Goal: Communication & Community: Answer question/provide support

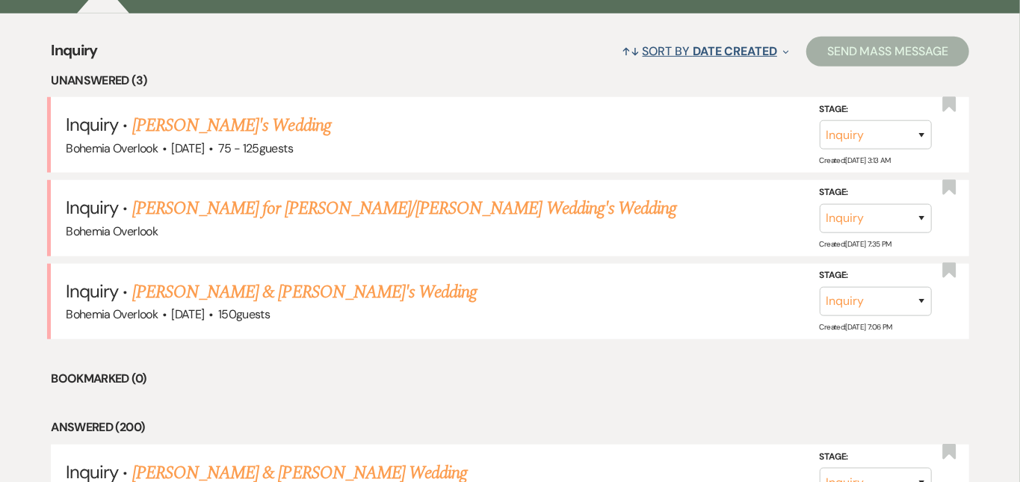
scroll to position [578, 0]
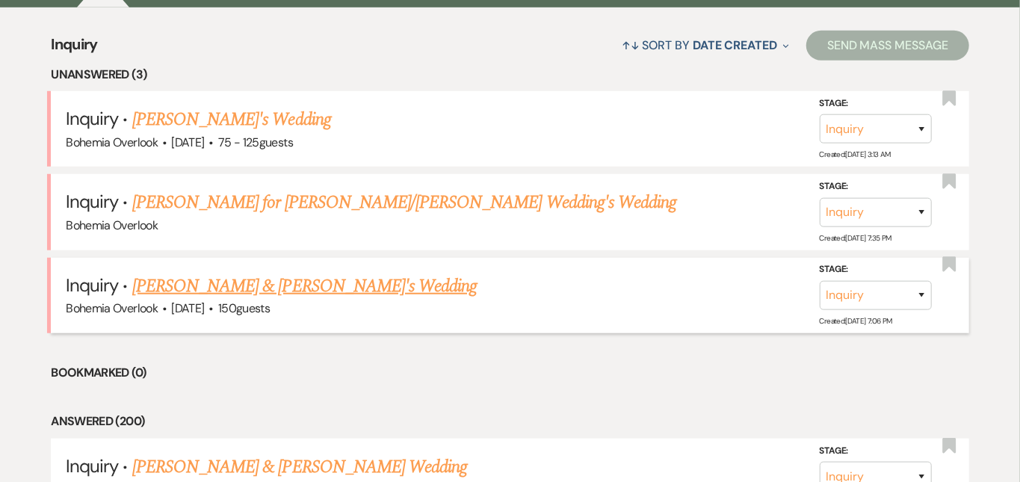
click at [288, 273] on link "[PERSON_NAME] & [PERSON_NAME]'s Wedding" at bounding box center [304, 286] width 345 height 27
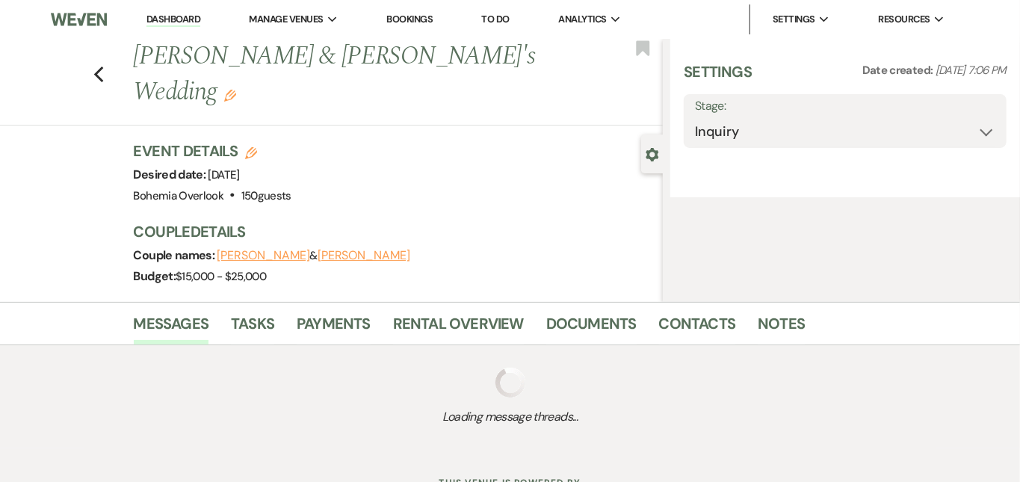
select select "5"
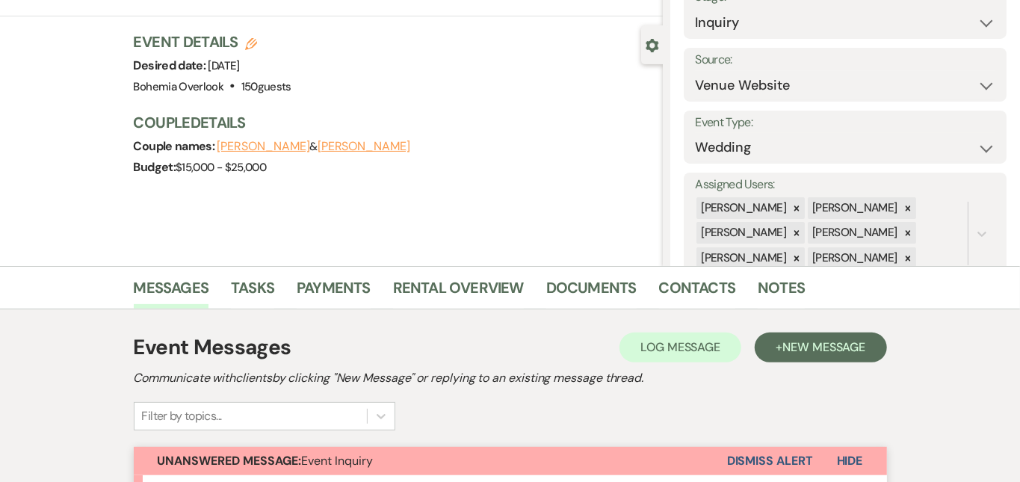
scroll to position [153, 0]
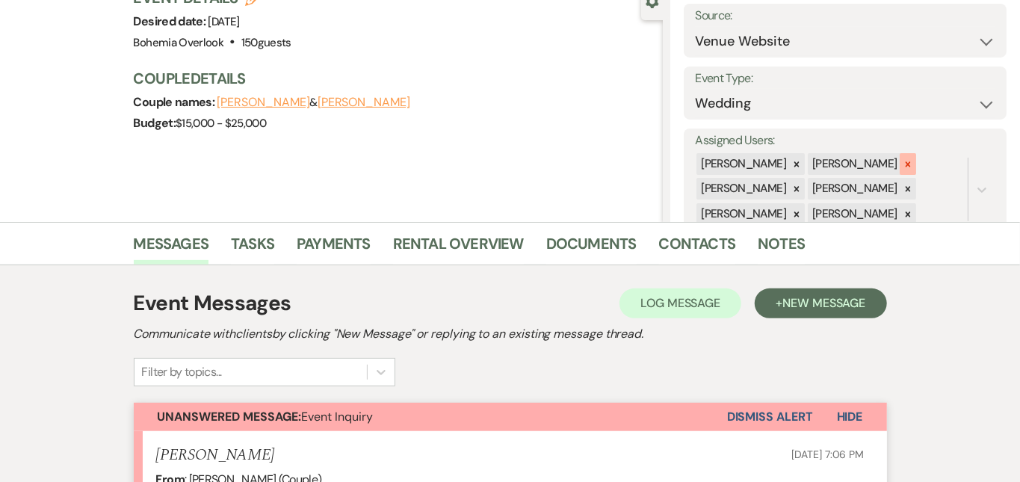
click at [913, 159] on icon at bounding box center [908, 164] width 10 height 10
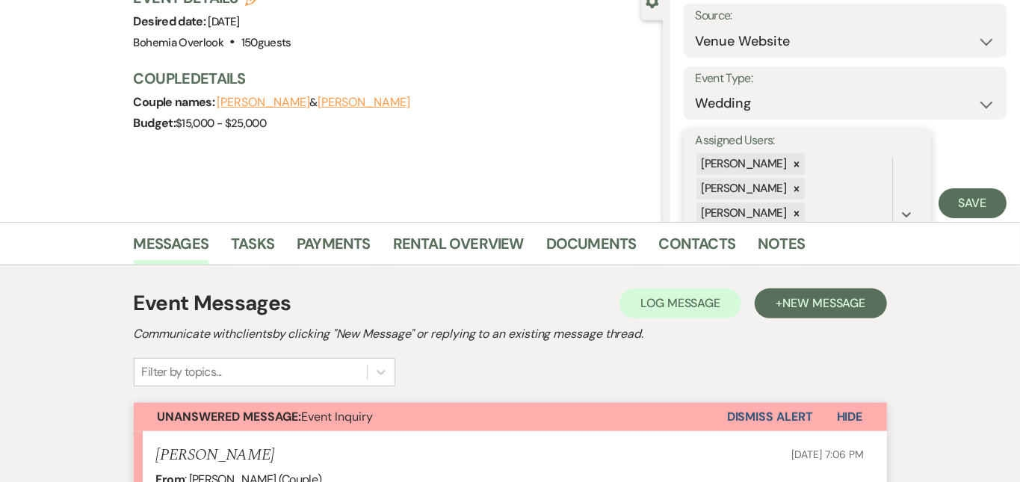
scroll to position [79, 0]
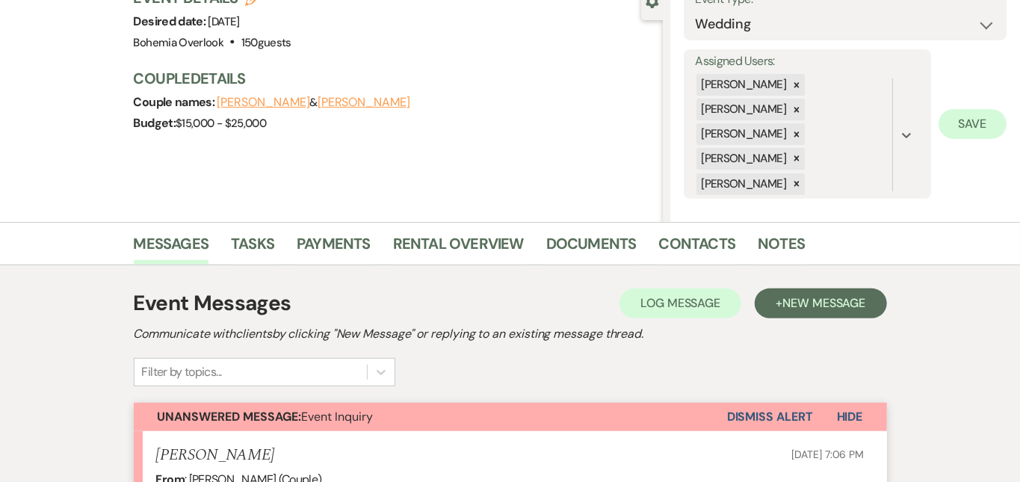
click at [964, 124] on button "Save" at bounding box center [972, 124] width 68 height 30
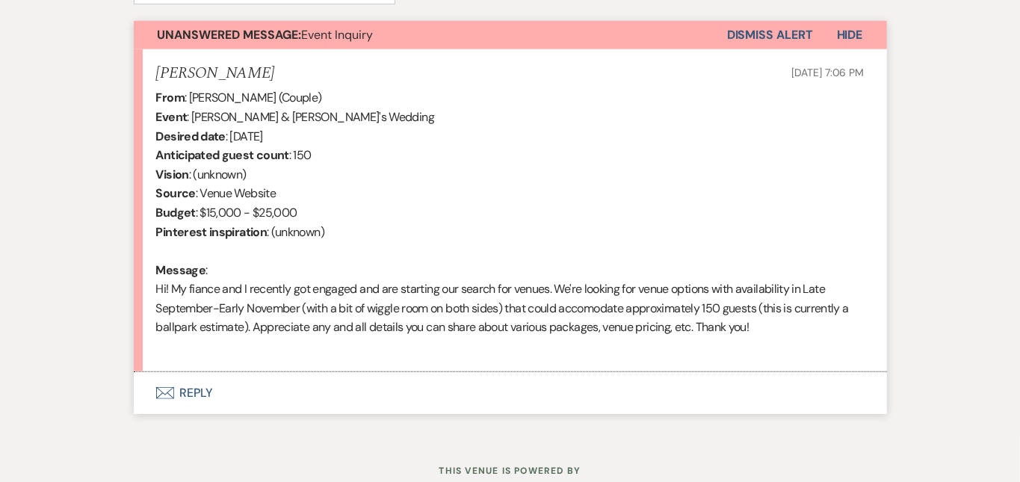
scroll to position [542, 0]
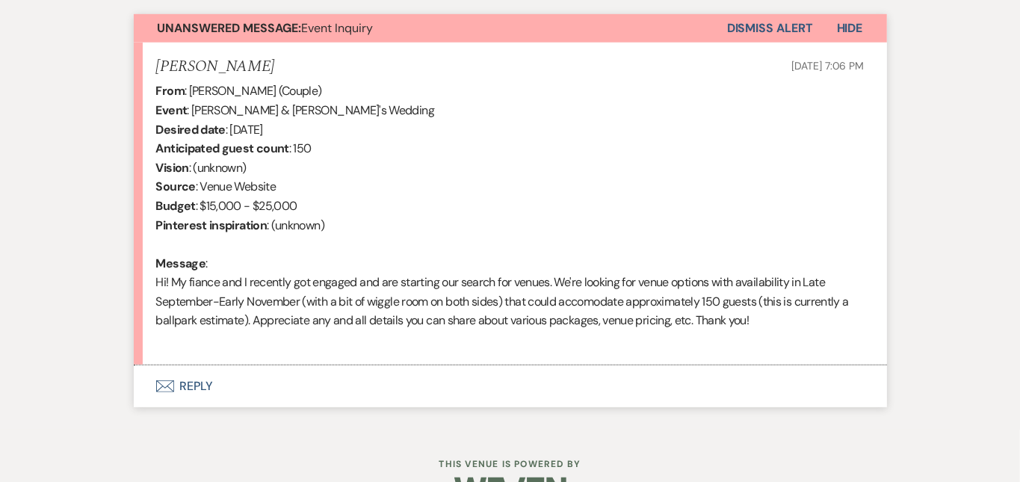
click at [522, 379] on button "Envelope Reply" at bounding box center [510, 386] width 753 height 42
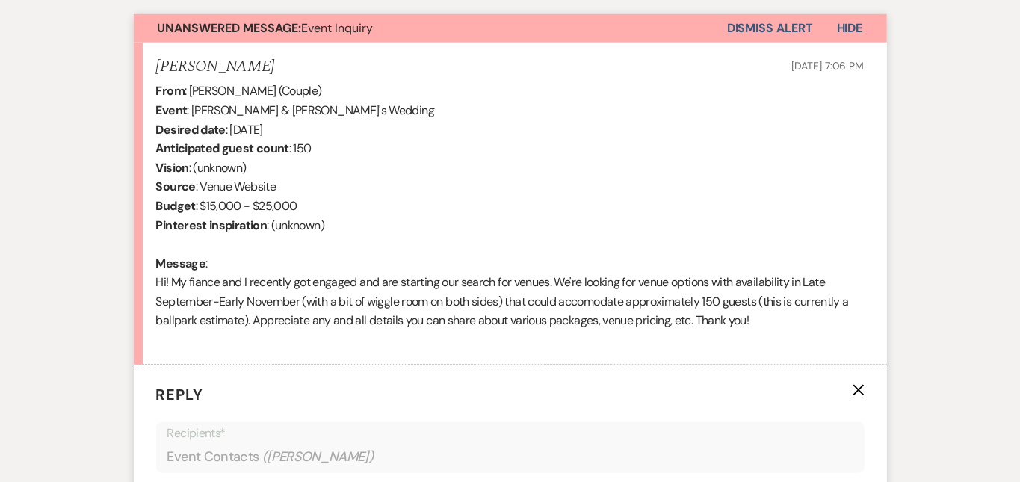
scroll to position [817, 0]
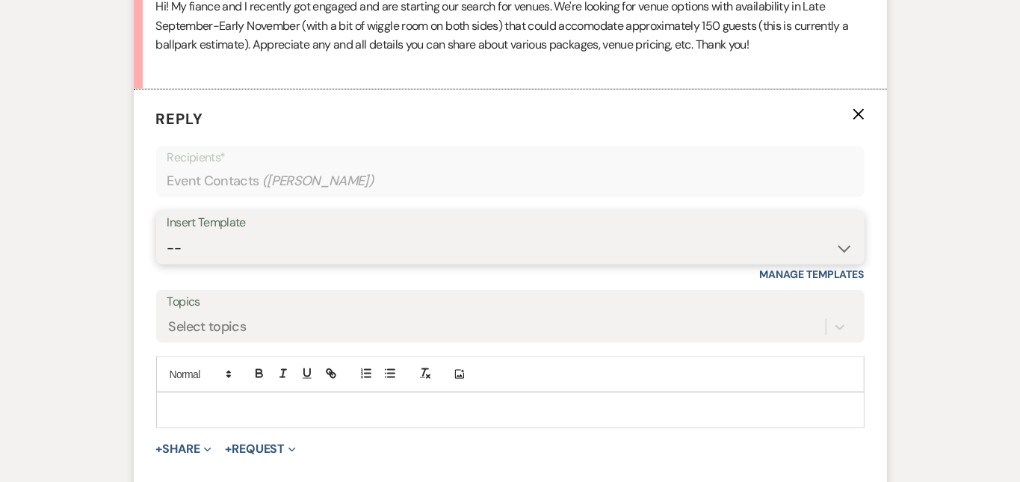
select select "6024"
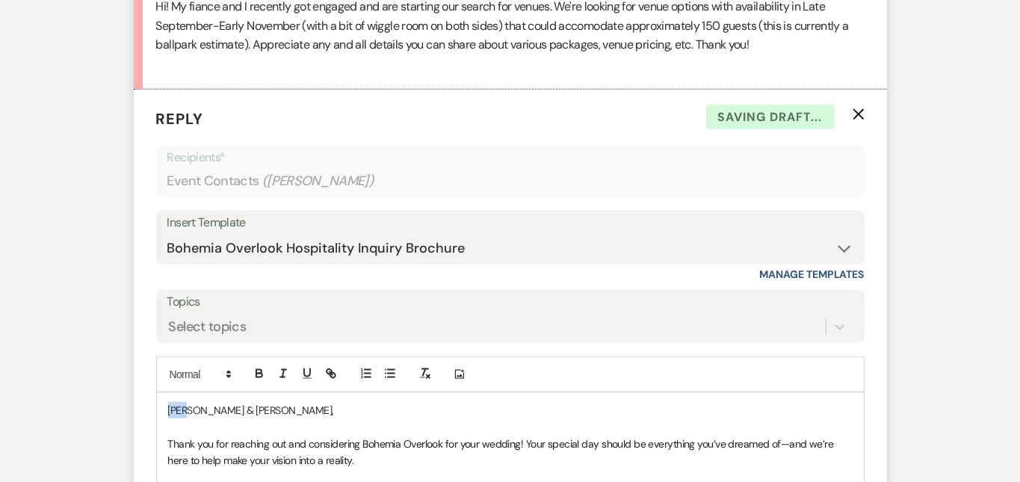
drag, startPoint x: 139, startPoint y: 406, endPoint x: 93, endPoint y: 356, distance: 67.1
click at [134, 356] on form "Reply X Saving draft... Recipients* Event Contacts ( [PERSON_NAME] ) Insert Tem…" at bounding box center [510, 485] width 753 height 791
click at [990, 244] on div "Messages Tasks Payments Rental Overview Documents Contacts Notes Event Messages…" at bounding box center [510, 240] width 1020 height 1364
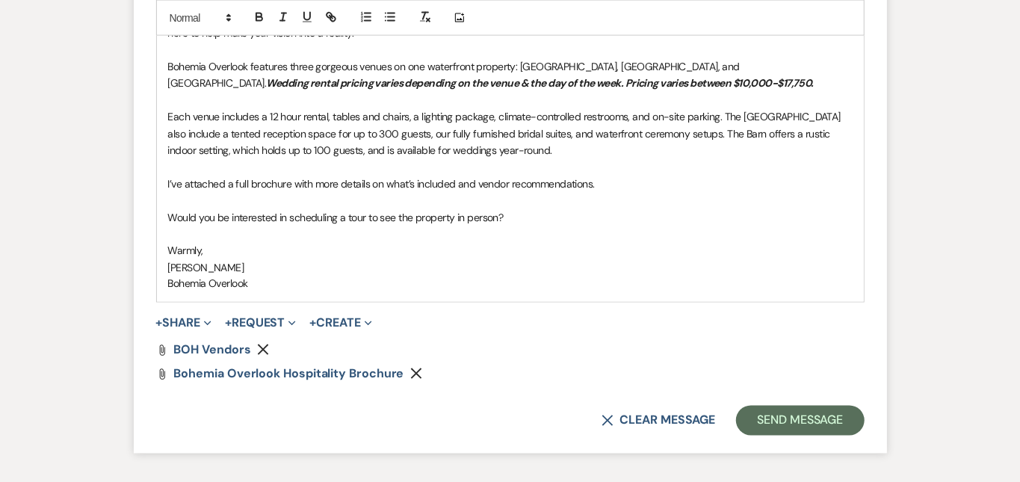
scroll to position [1255, 0]
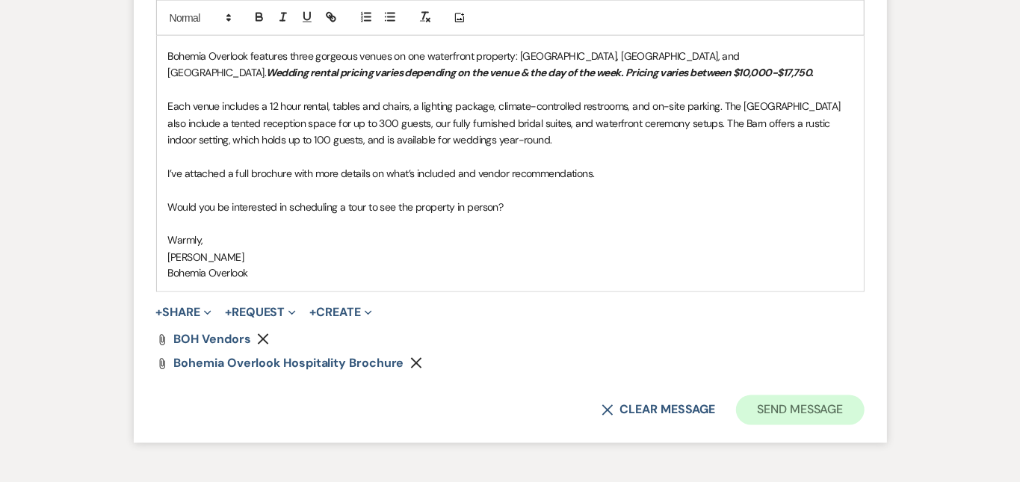
click at [864, 405] on button "Send Message" at bounding box center [800, 410] width 128 height 30
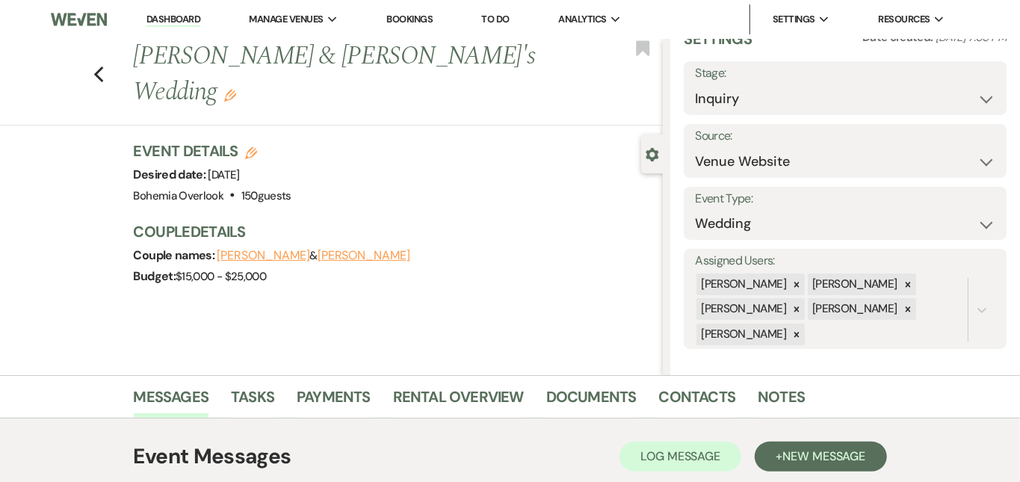
scroll to position [0, 0]
click at [195, 19] on link "Dashboard" at bounding box center [173, 20] width 54 height 14
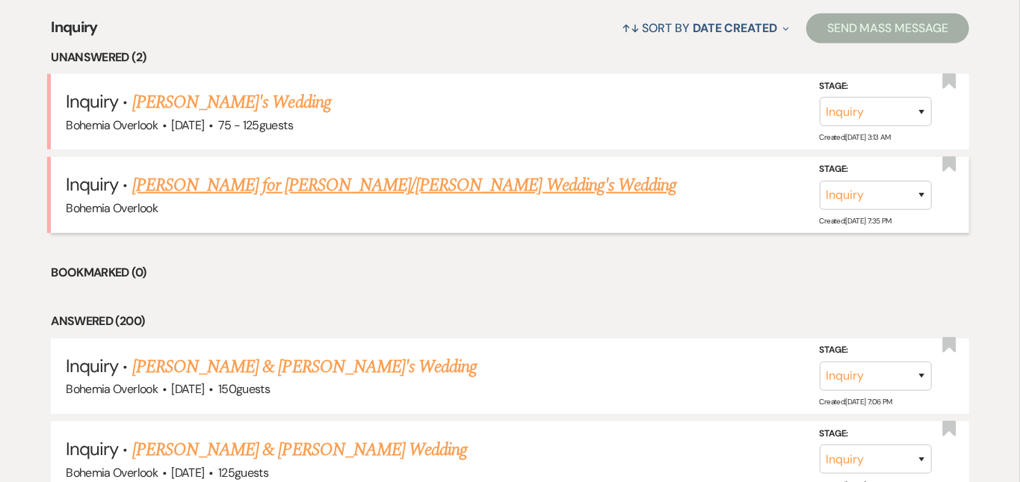
scroll to position [595, 0]
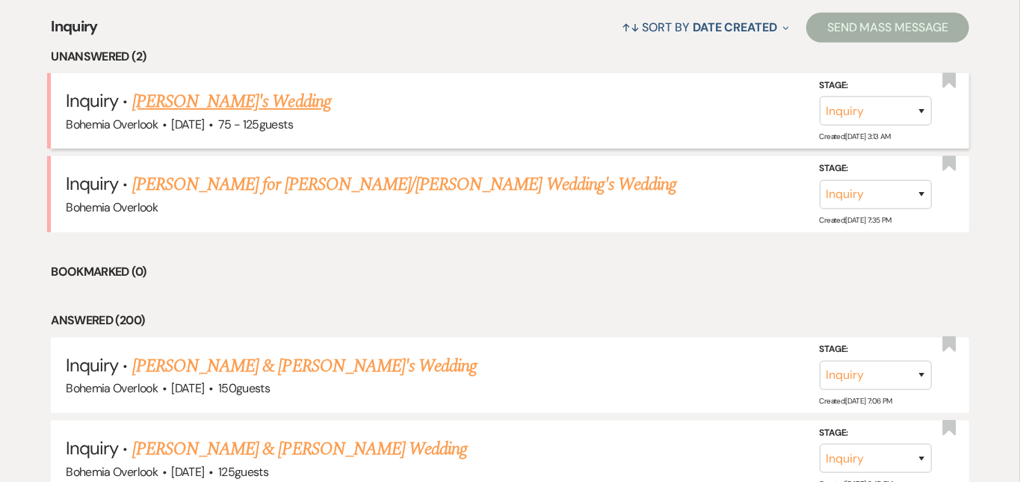
click at [237, 90] on link "[PERSON_NAME]'s Wedding" at bounding box center [231, 101] width 199 height 27
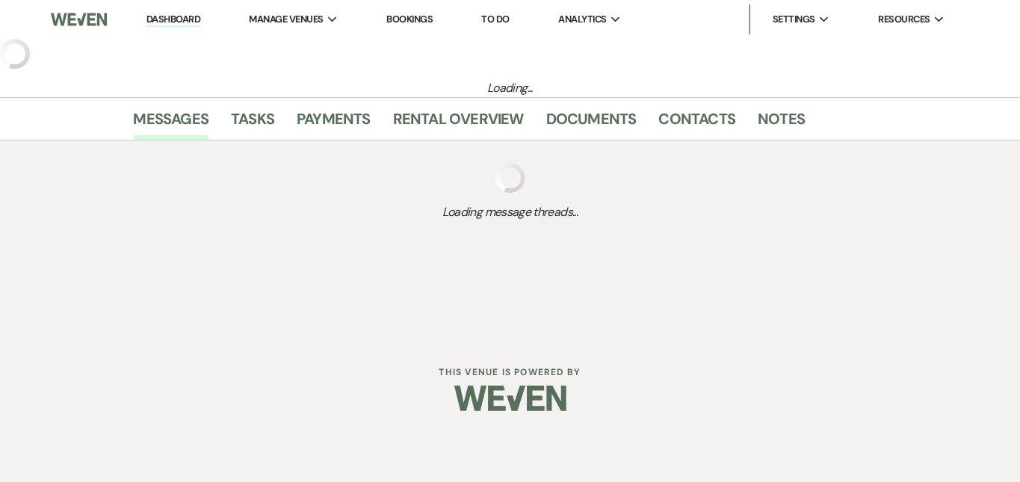
select select "3"
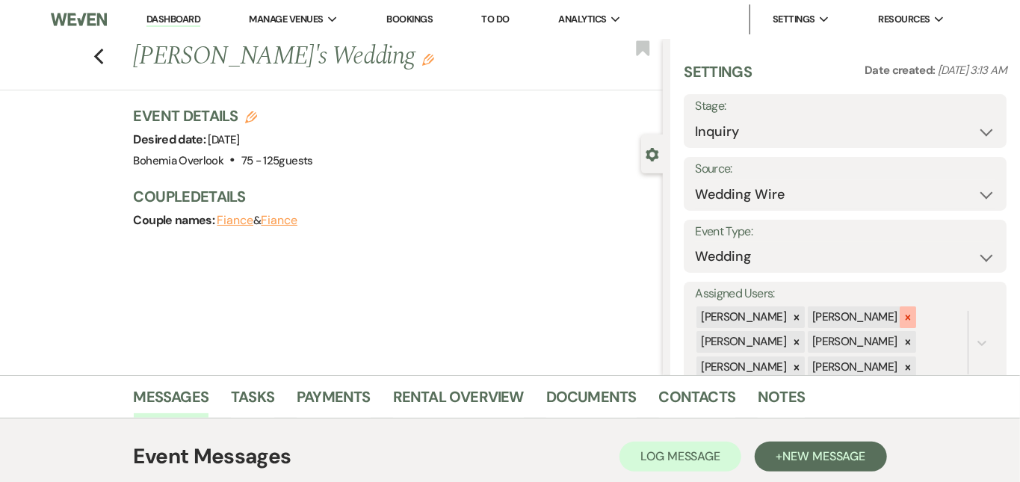
click at [913, 312] on icon at bounding box center [908, 317] width 10 height 10
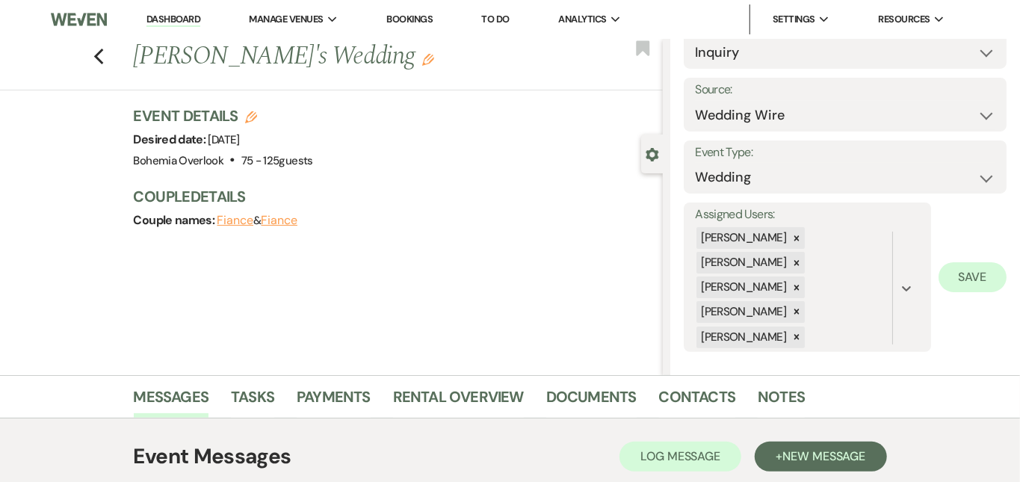
click at [971, 273] on button "Save" at bounding box center [972, 277] width 68 height 30
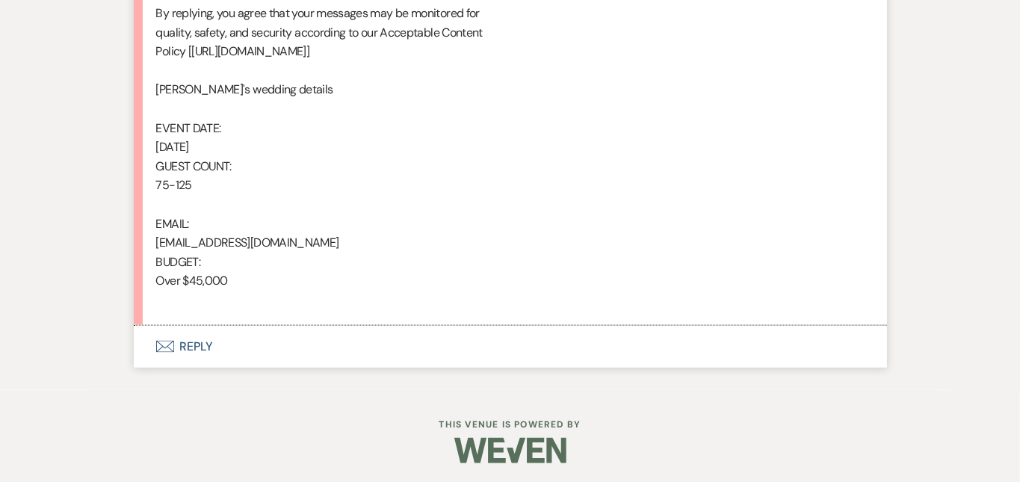
scroll to position [961, 0]
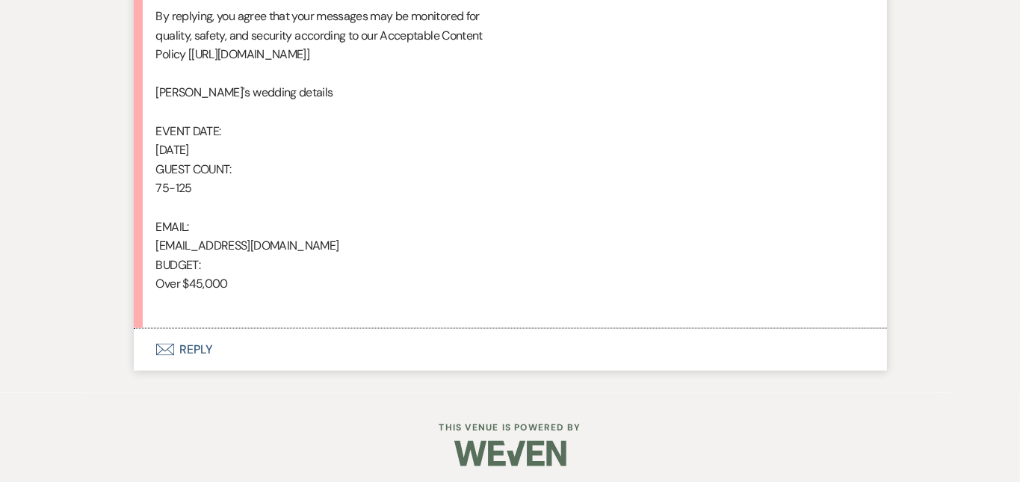
click at [423, 337] on button "Envelope Reply" at bounding box center [510, 350] width 753 height 42
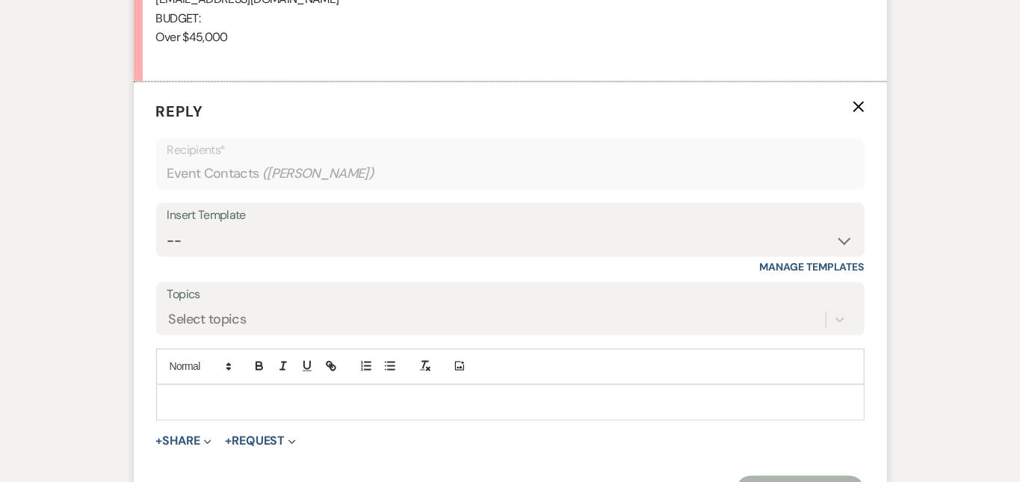
scroll to position [1263, 0]
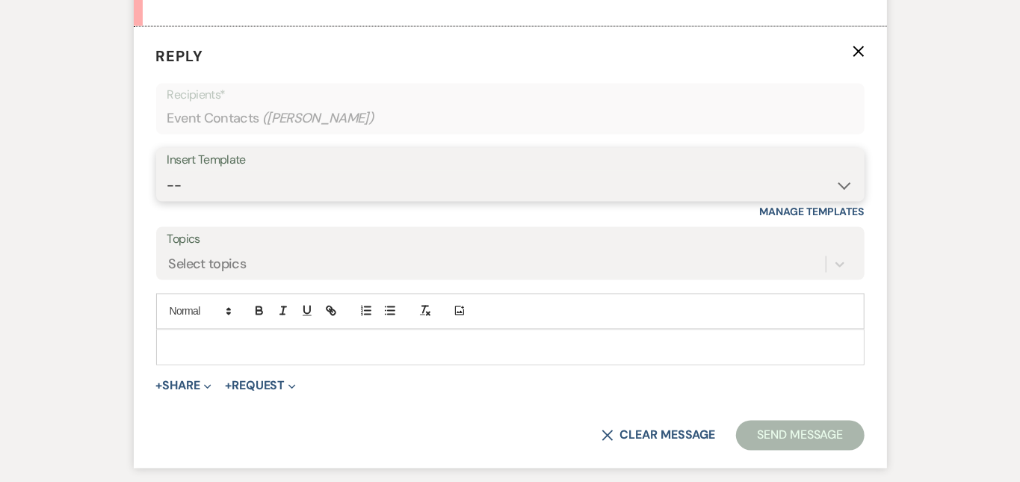
select select "6024"
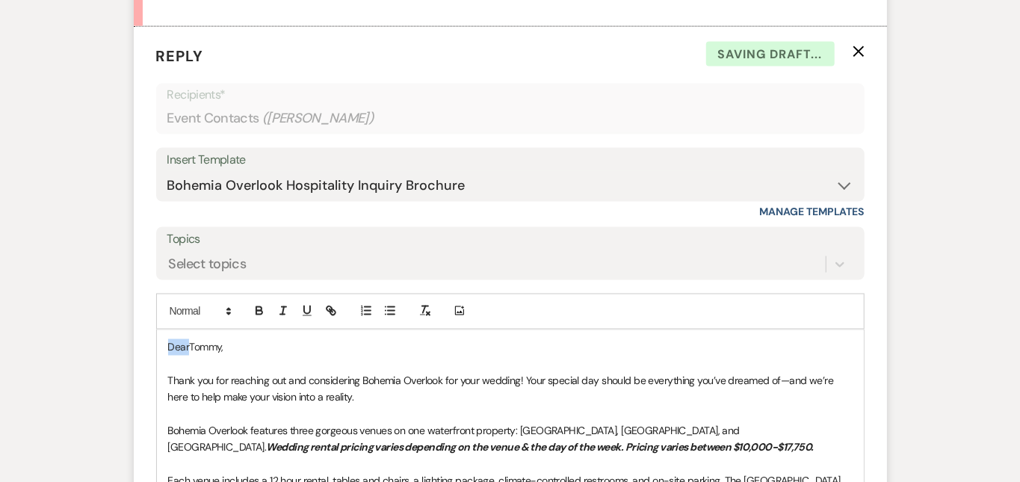
drag, startPoint x: 140, startPoint y: 344, endPoint x: 78, endPoint y: 307, distance: 73.0
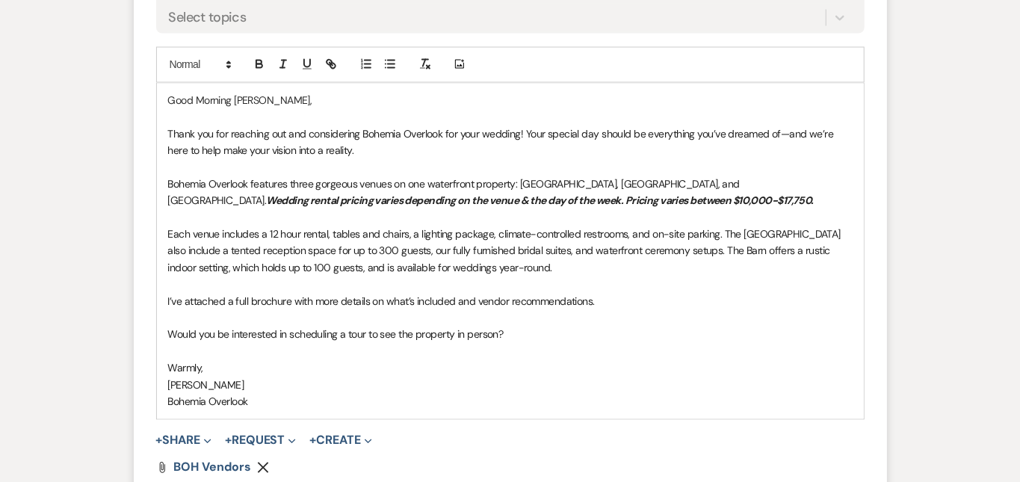
scroll to position [1512, 0]
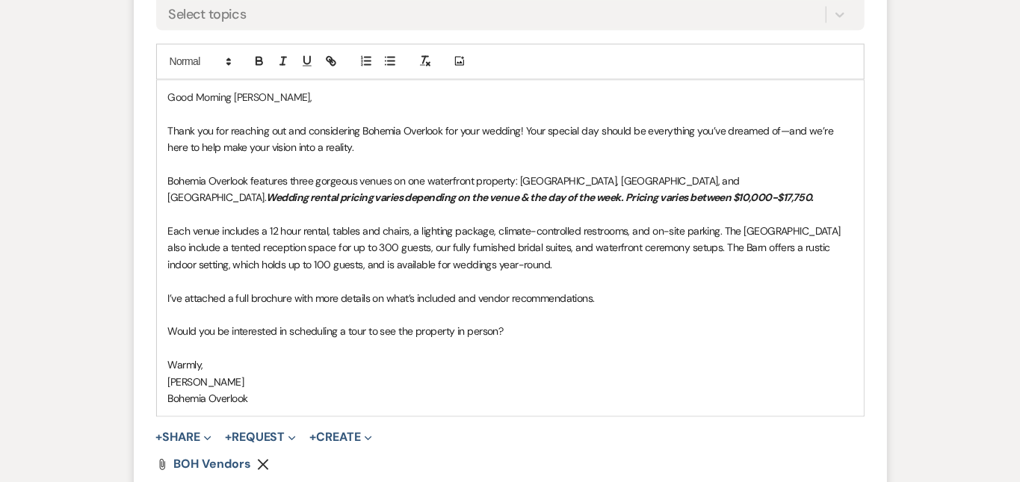
click at [841, 291] on p "I’ve attached a full brochure with more details on what’s included and vendor r…" at bounding box center [510, 299] width 684 height 16
drag, startPoint x: 826, startPoint y: 294, endPoint x: 575, endPoint y: 282, distance: 251.3
click at [575, 282] on div "Good Morning [PERSON_NAME], Thank you for reaching out and considering Bohemia …" at bounding box center [510, 248] width 707 height 335
click at [556, 327] on p "Would you be interested in scheduling a tour to see the property in person?" at bounding box center [510, 332] width 684 height 16
drag, startPoint x: 826, startPoint y: 297, endPoint x: 569, endPoint y: 294, distance: 256.3
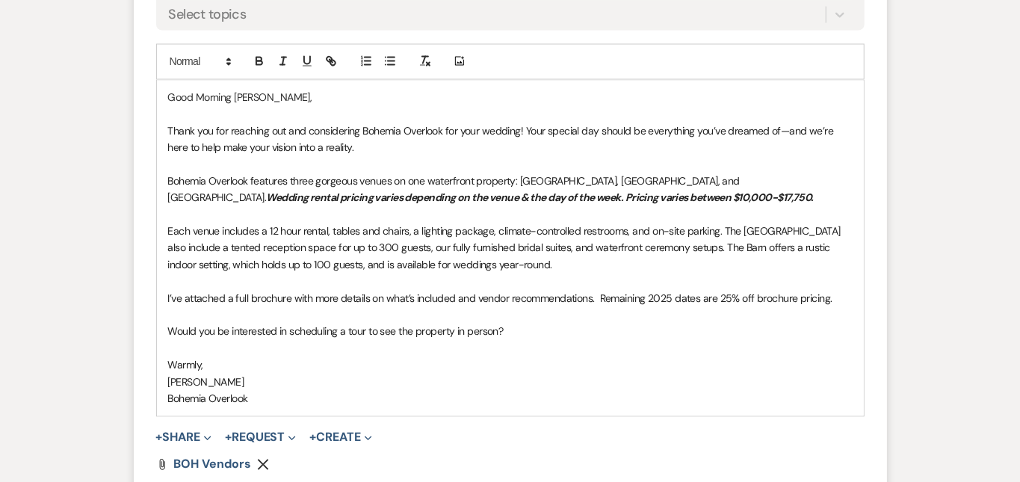
click at [569, 294] on p "I’ve attached a full brochure with more details on what’s included and vendor r…" at bounding box center [510, 299] width 684 height 16
click at [253, 58] on icon "button" at bounding box center [259, 61] width 13 height 13
click at [578, 363] on p "Warmly," at bounding box center [510, 365] width 684 height 16
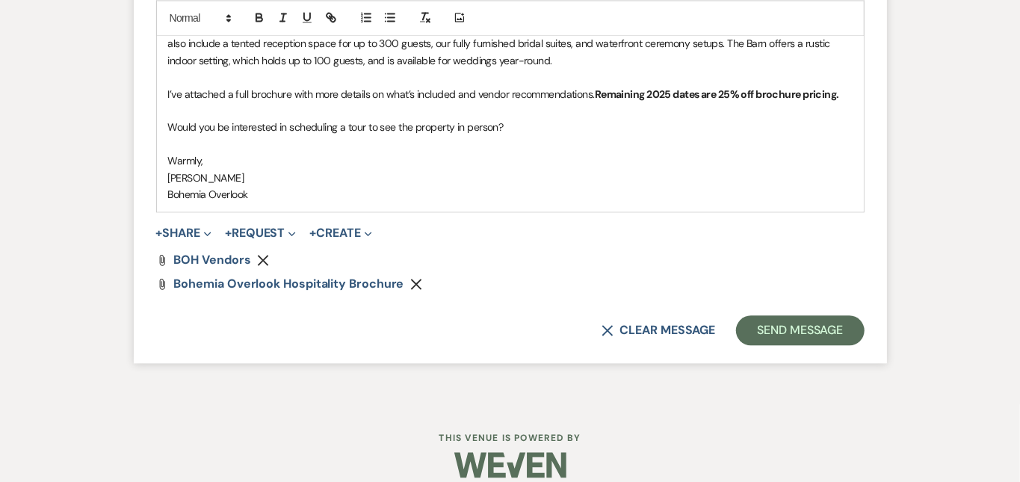
scroll to position [1729, 0]
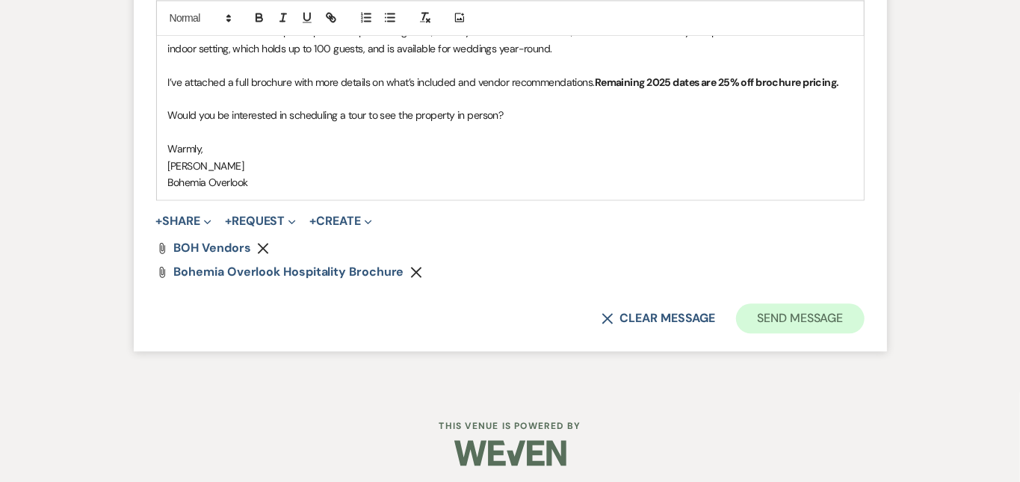
click at [864, 310] on button "Send Message" at bounding box center [800, 318] width 128 height 30
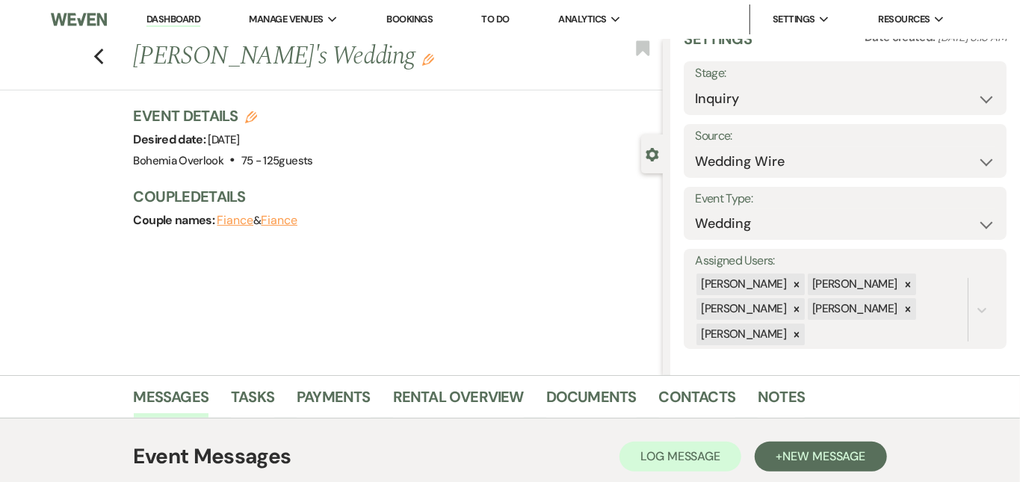
scroll to position [0, 0]
click at [173, 18] on link "Dashboard" at bounding box center [173, 20] width 54 height 14
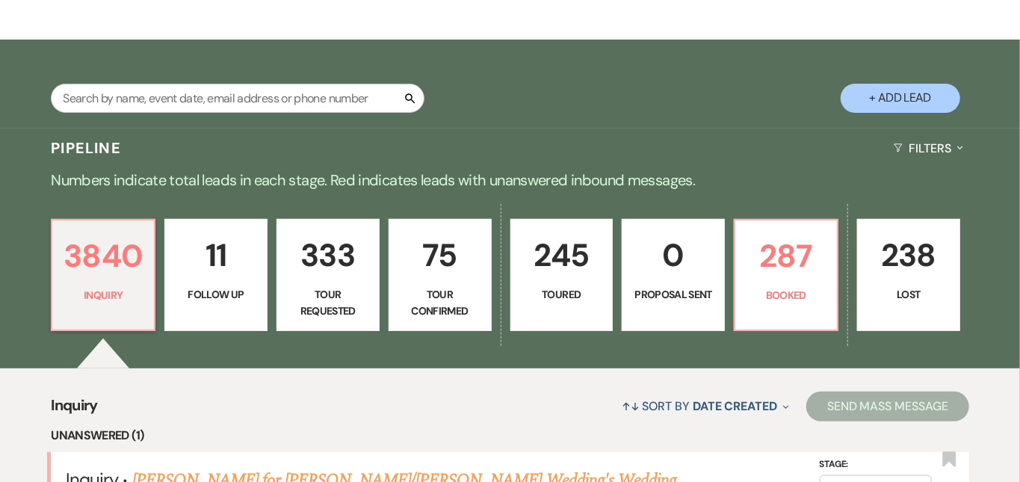
scroll to position [228, 0]
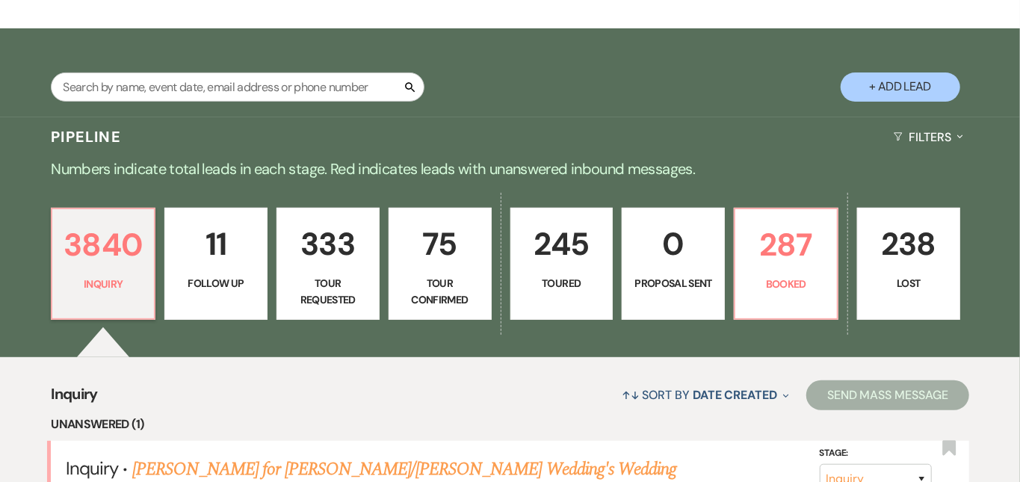
click at [481, 232] on p "75" at bounding box center [440, 244] width 84 height 50
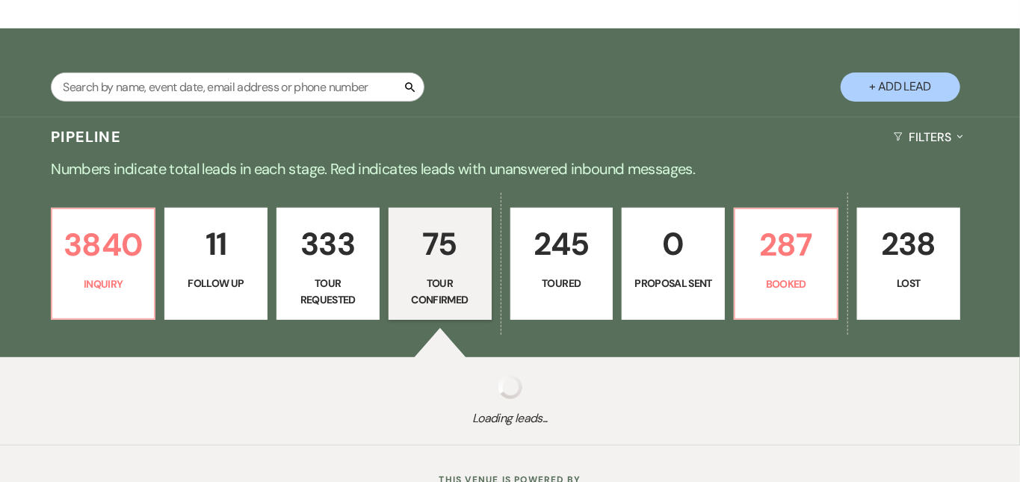
select select "4"
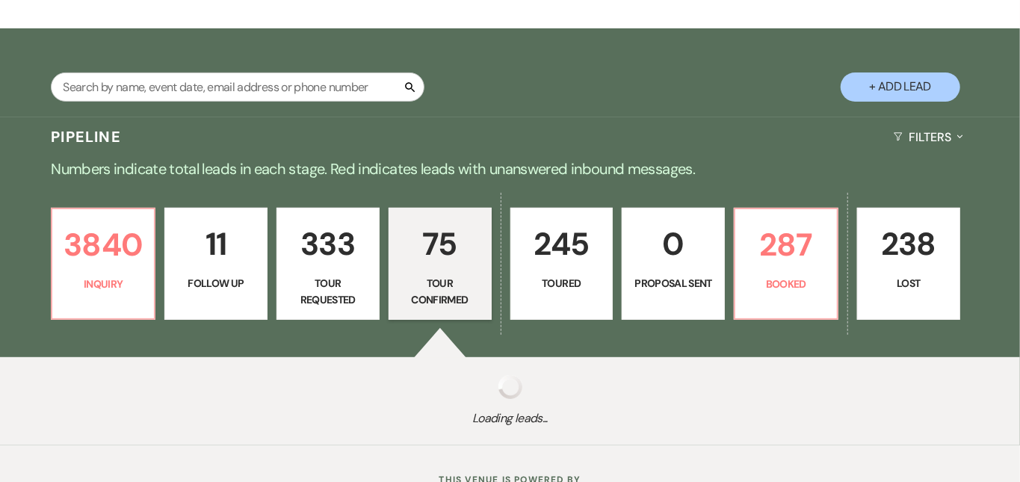
select select "4"
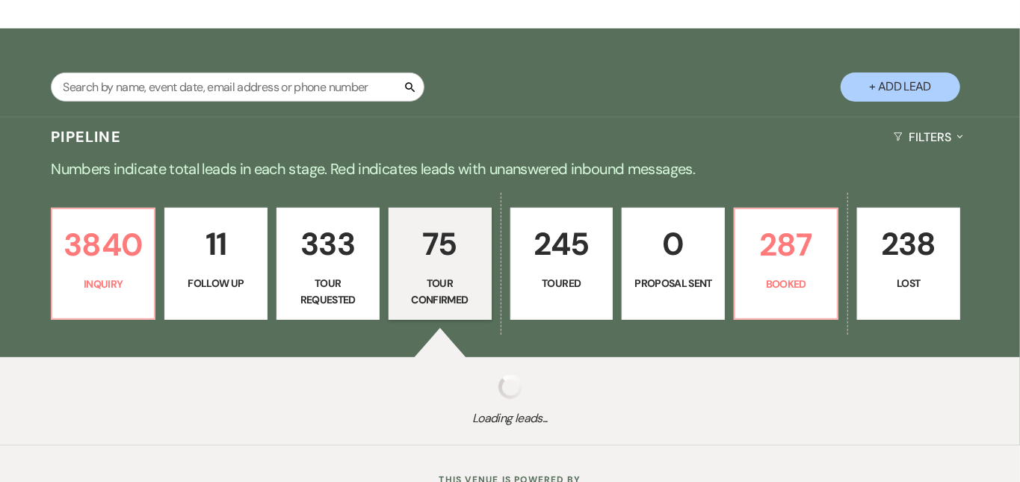
select select "4"
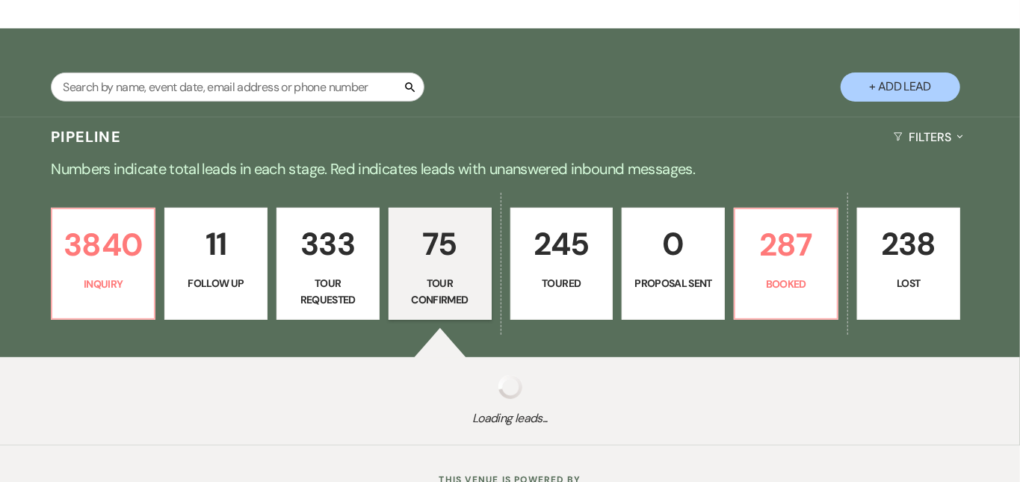
select select "4"
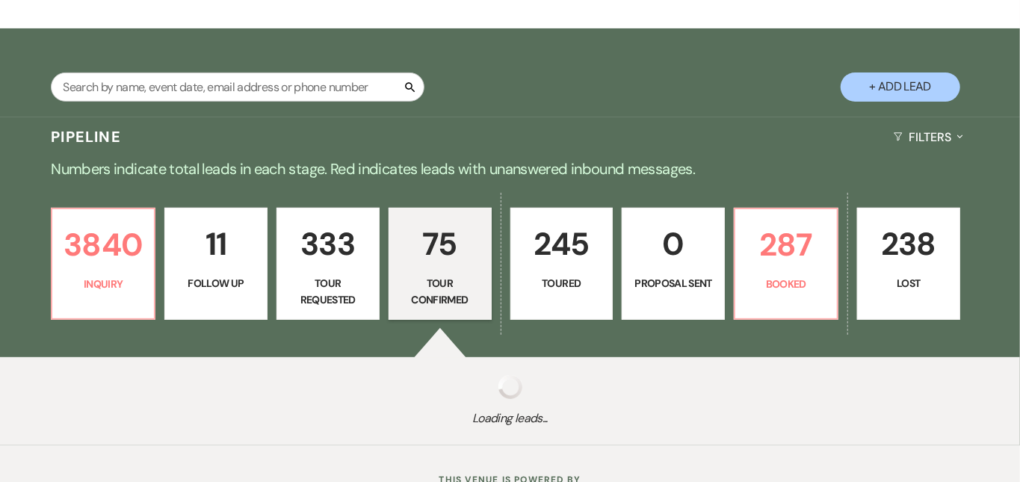
select select "4"
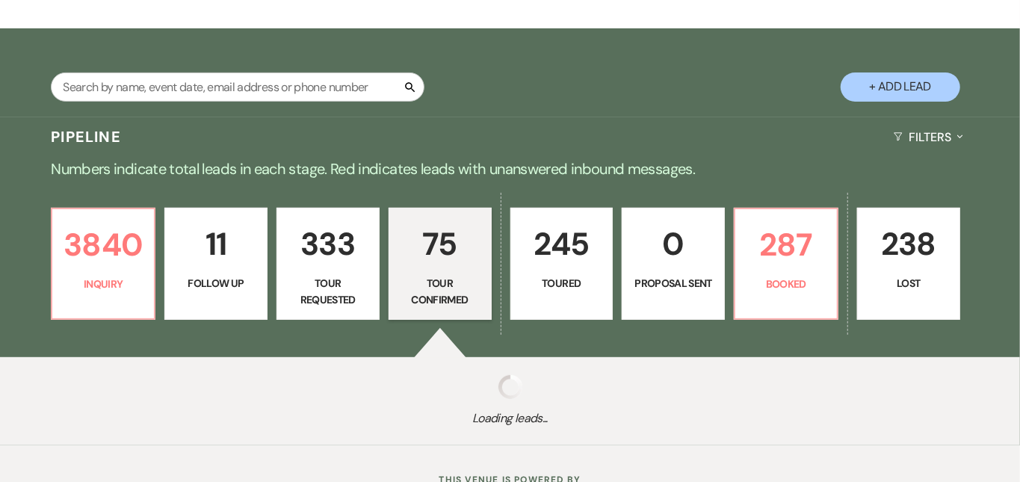
select select "4"
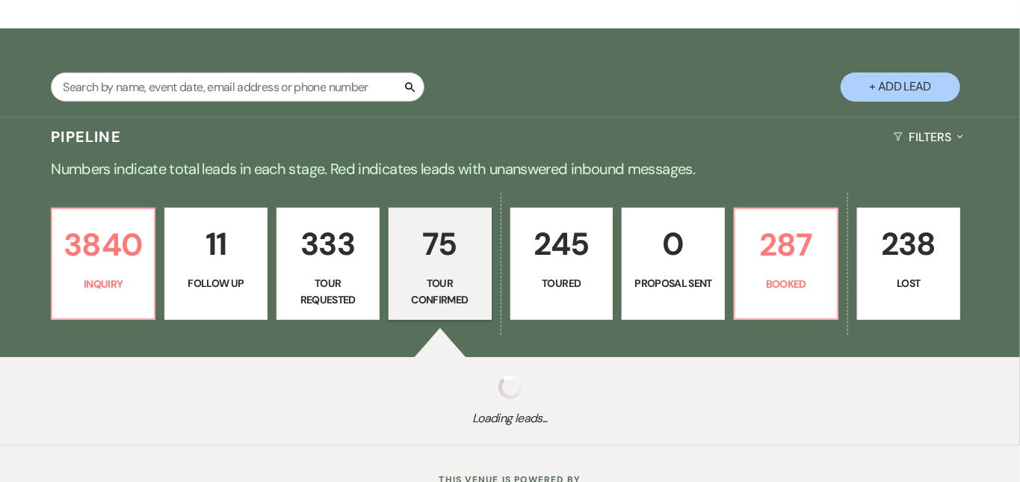
select select "4"
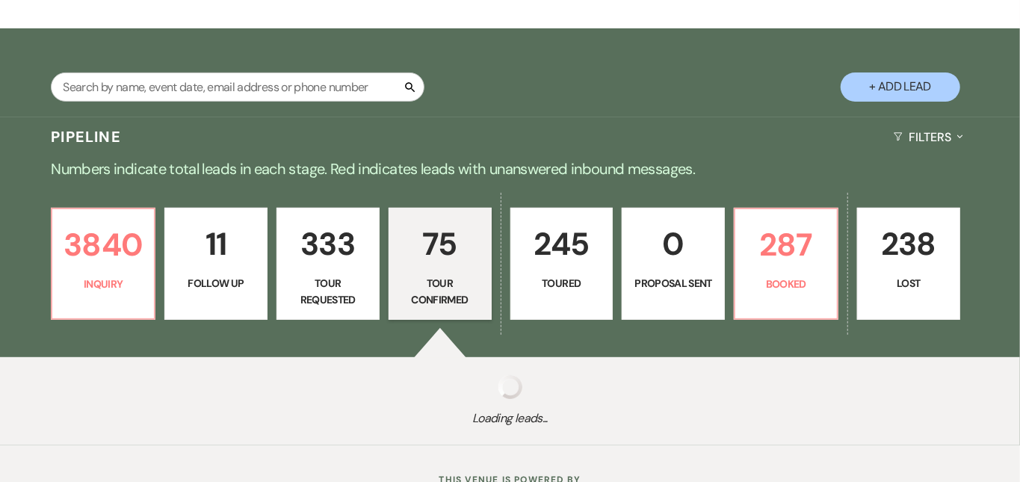
select select "4"
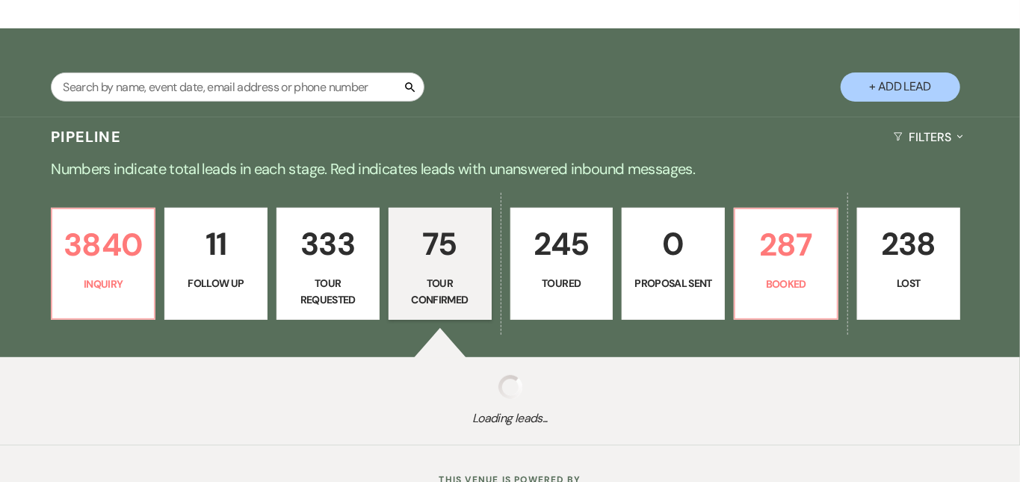
select select "4"
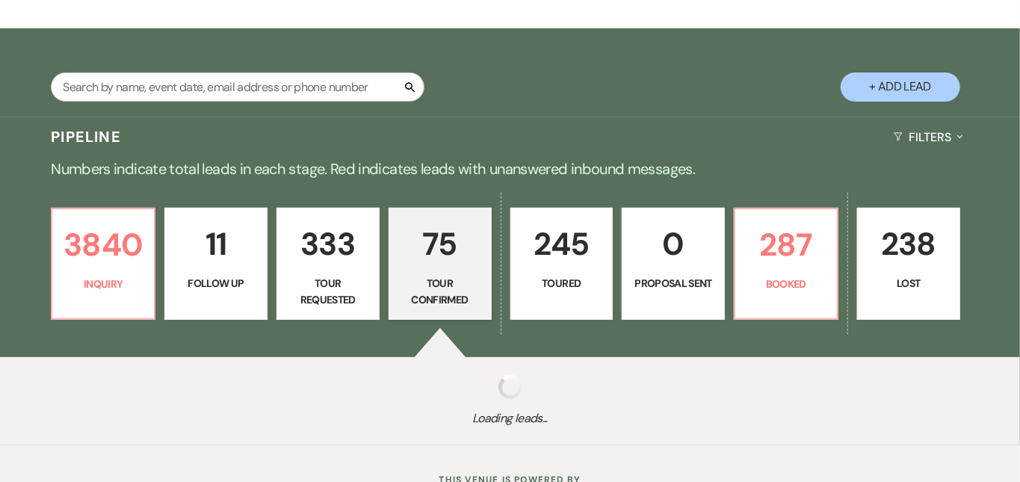
select select "4"
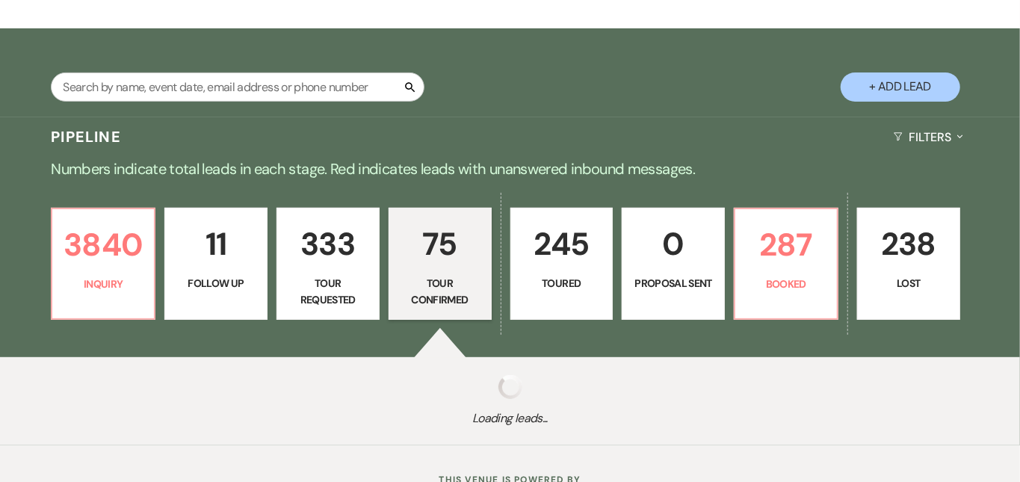
select select "4"
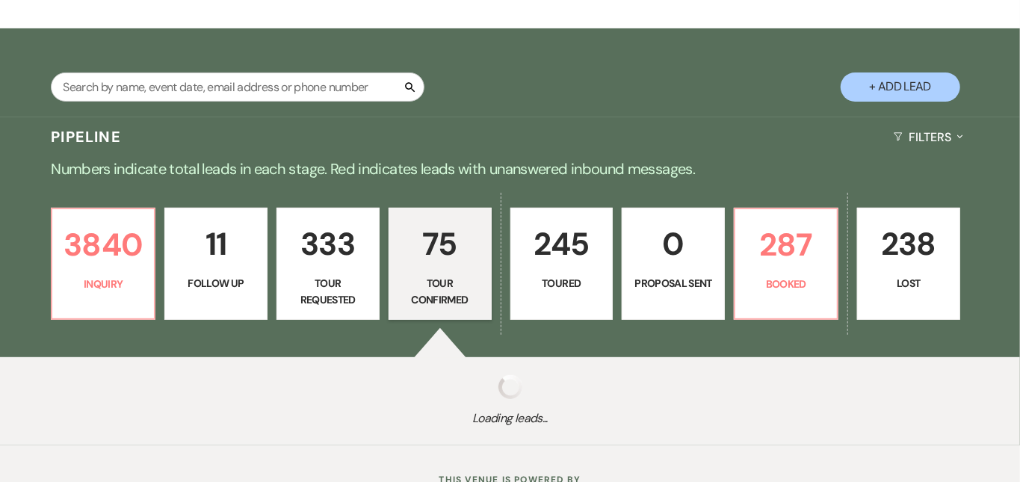
select select "4"
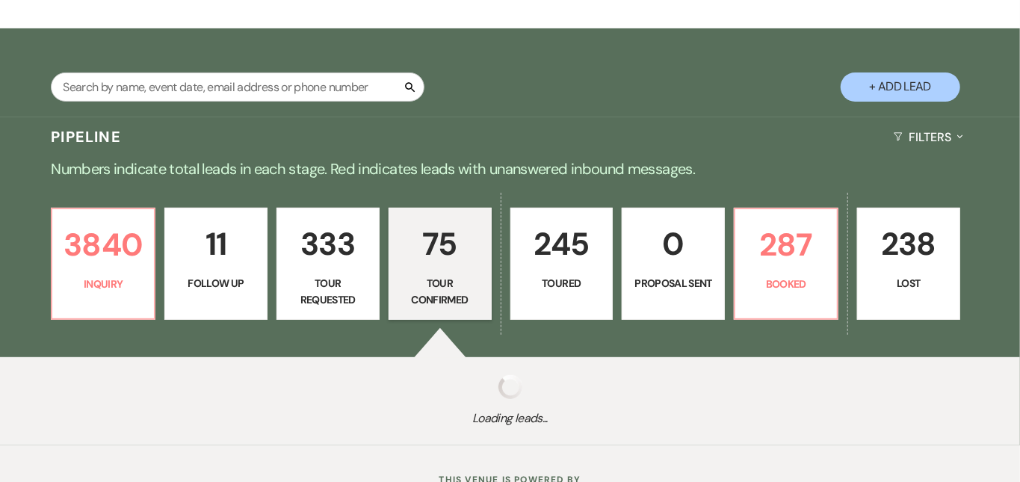
select select "4"
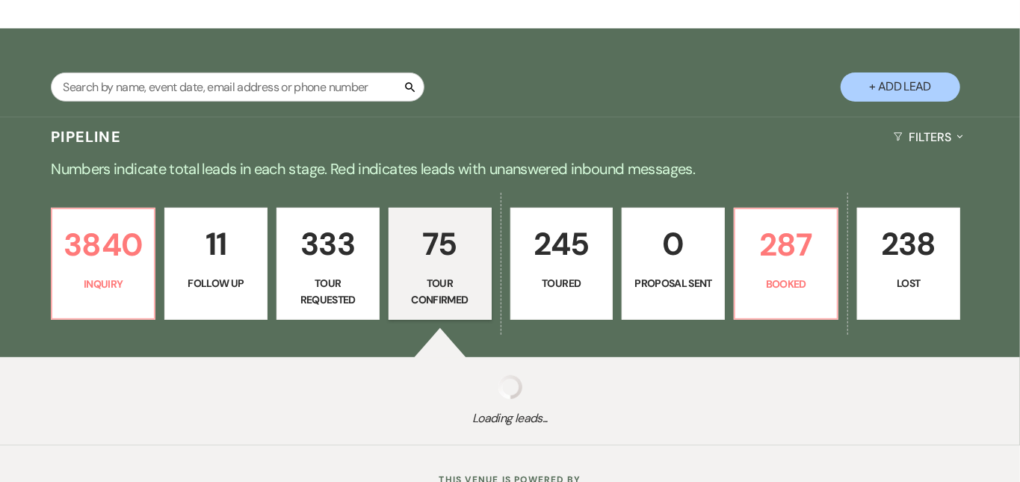
select select "4"
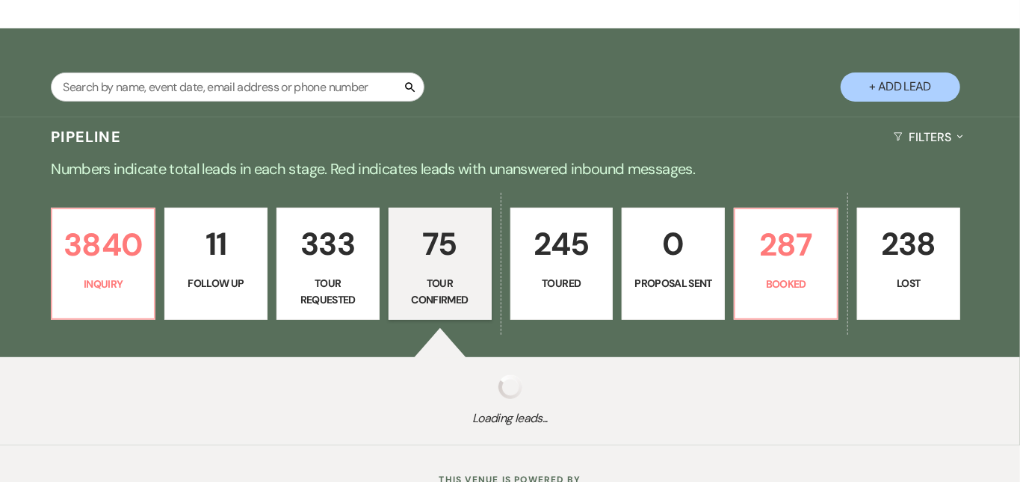
select select "4"
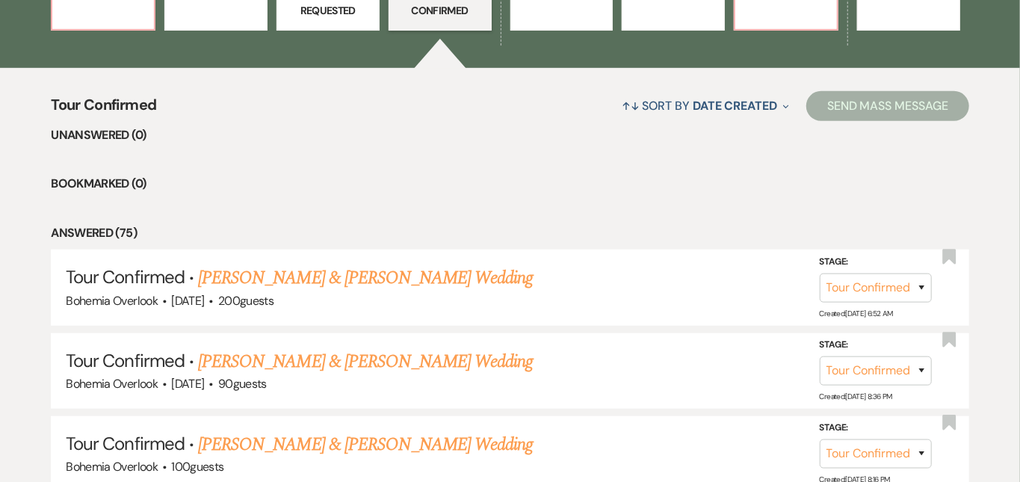
scroll to position [559, 0]
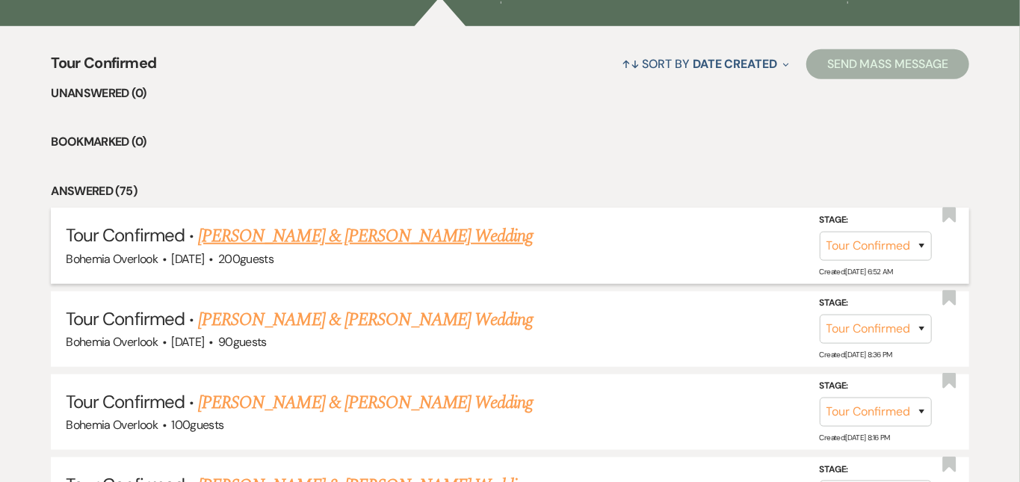
click at [480, 223] on link "[PERSON_NAME] & [PERSON_NAME] Wedding" at bounding box center [365, 236] width 335 height 27
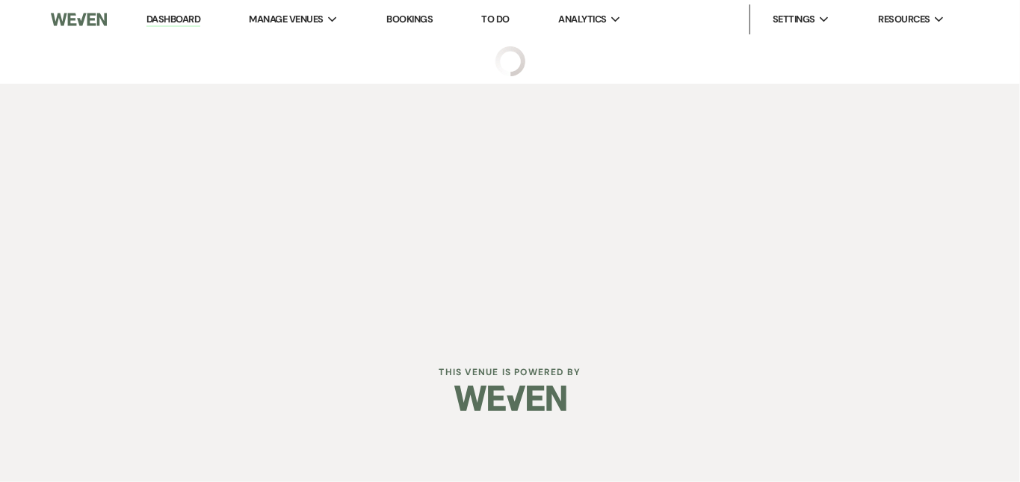
select select "4"
select select "5"
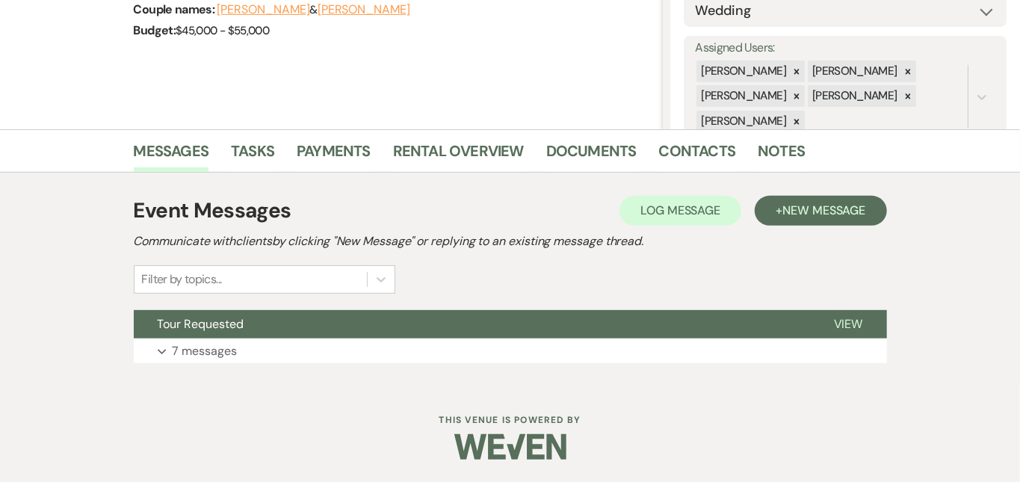
scroll to position [245, 0]
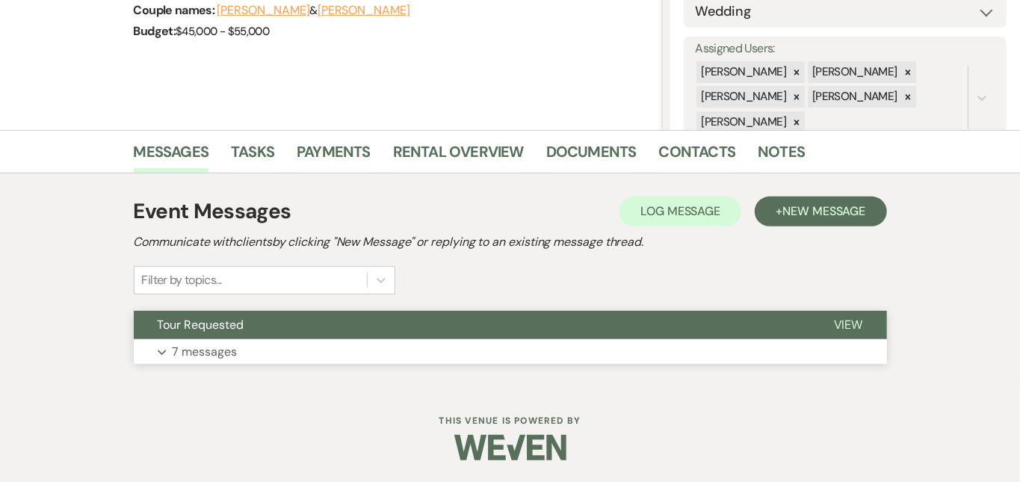
click at [494, 345] on button "Expand 7 messages" at bounding box center [510, 351] width 753 height 25
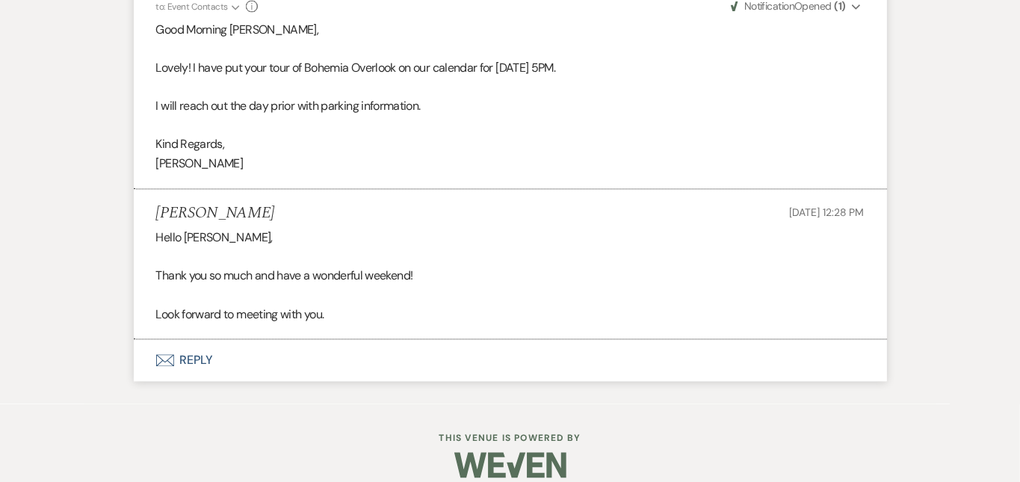
scroll to position [1614, 0]
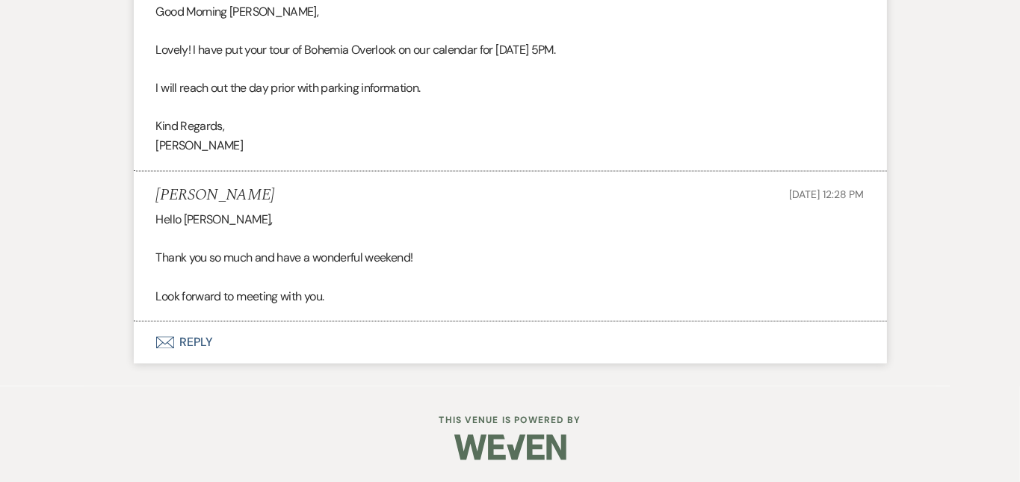
click at [529, 333] on button "Envelope Reply" at bounding box center [510, 342] width 753 height 42
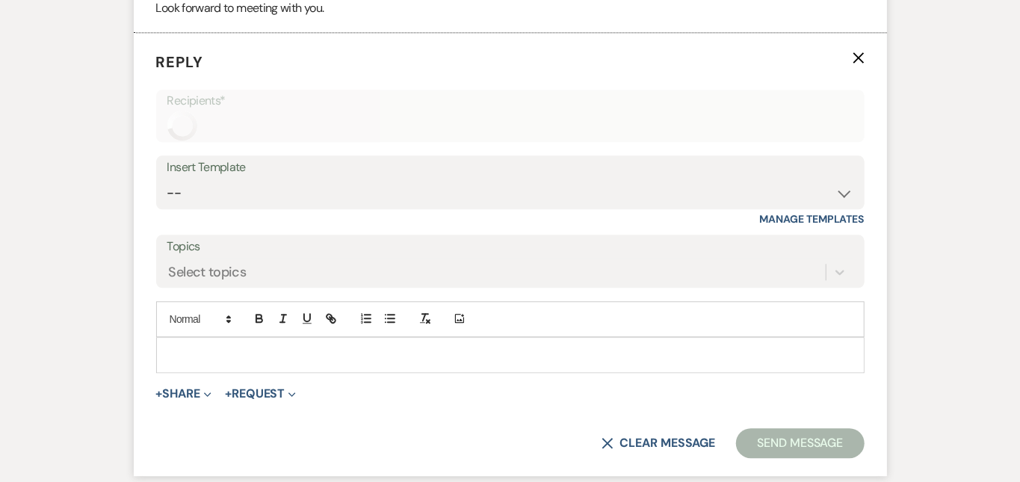
scroll to position [1905, 0]
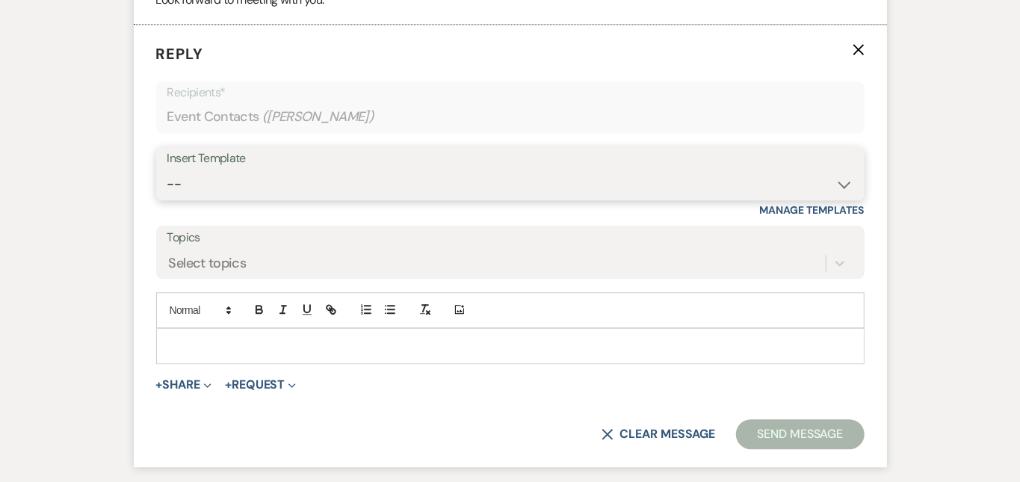
select select "5329"
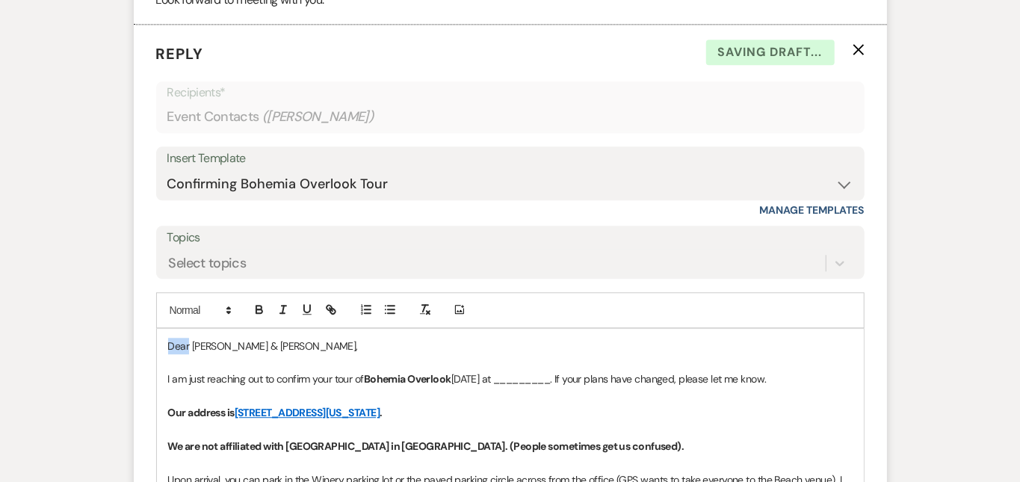
drag, startPoint x: 140, startPoint y: 340, endPoint x: 109, endPoint y: 318, distance: 38.6
click at [156, 318] on div "Add Photo Dear [PERSON_NAME] & [PERSON_NAME], I am just reaching out to confirm…" at bounding box center [510, 445] width 708 height 306
click at [547, 377] on p "I am just reaching out to confirm your tour of Bohemia Overlook [DATE] at _____…" at bounding box center [510, 379] width 684 height 16
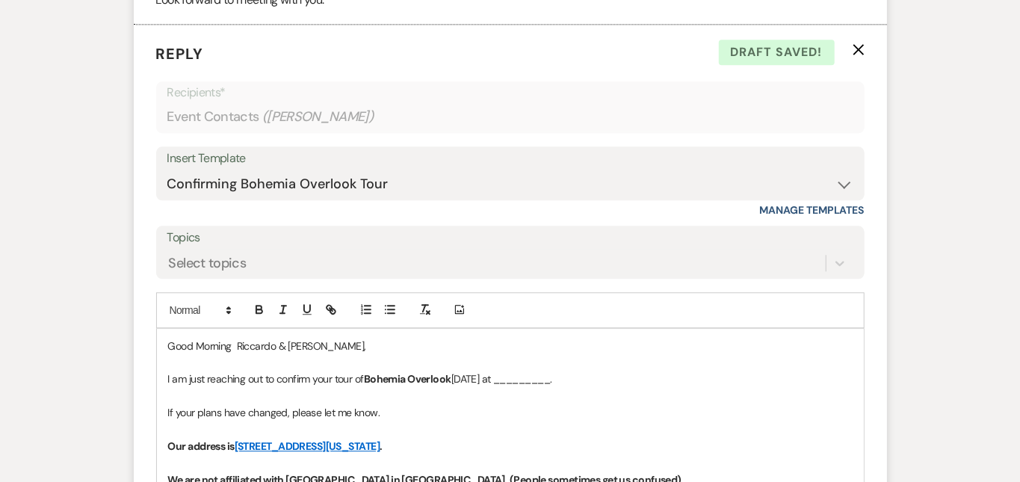
drag, startPoint x: 545, startPoint y: 379, endPoint x: 485, endPoint y: 375, distance: 59.9
click at [485, 375] on p "I am just reaching out to confirm your tour of Bohemia Overlook [DATE] at _____…" at bounding box center [510, 379] width 684 height 16
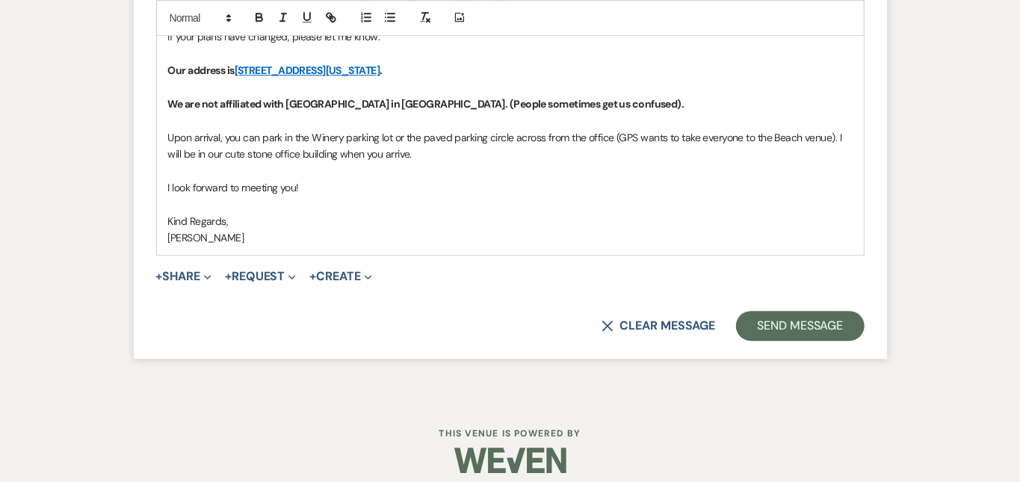
scroll to position [2306, 0]
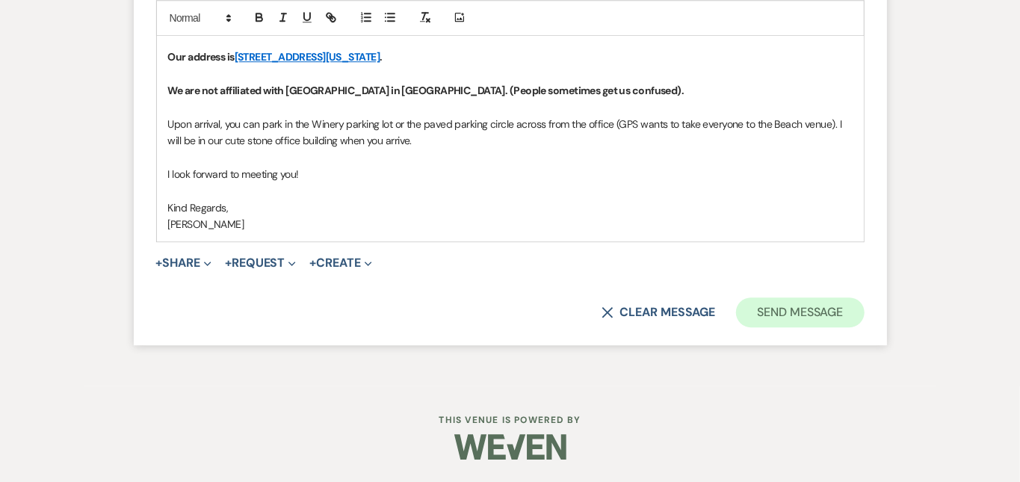
click at [864, 297] on button "Send Message" at bounding box center [800, 312] width 128 height 30
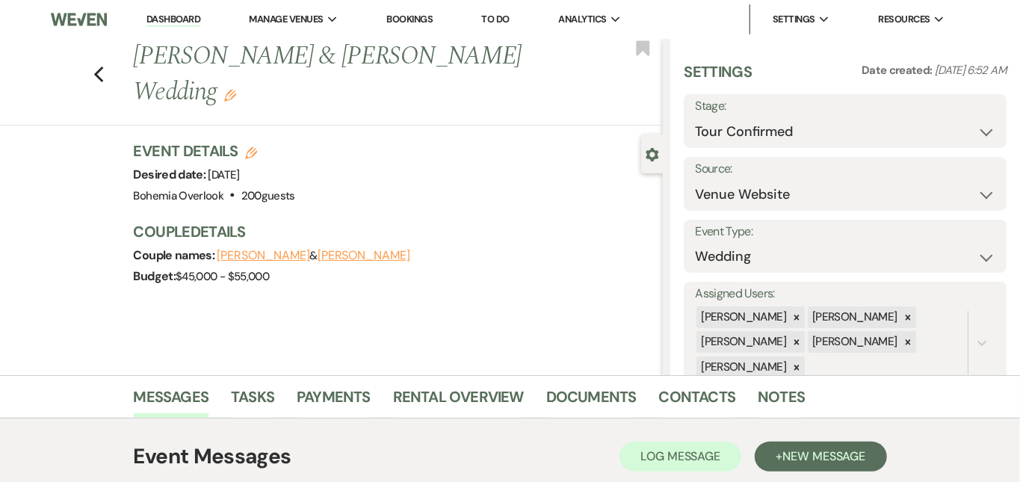
scroll to position [0, 0]
click at [185, 15] on link "Dashboard" at bounding box center [173, 20] width 54 height 14
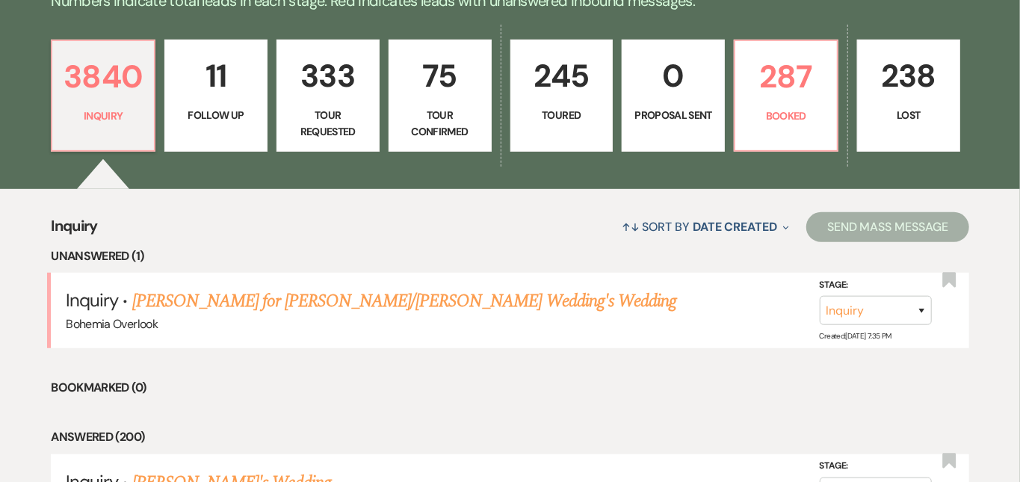
scroll to position [399, 0]
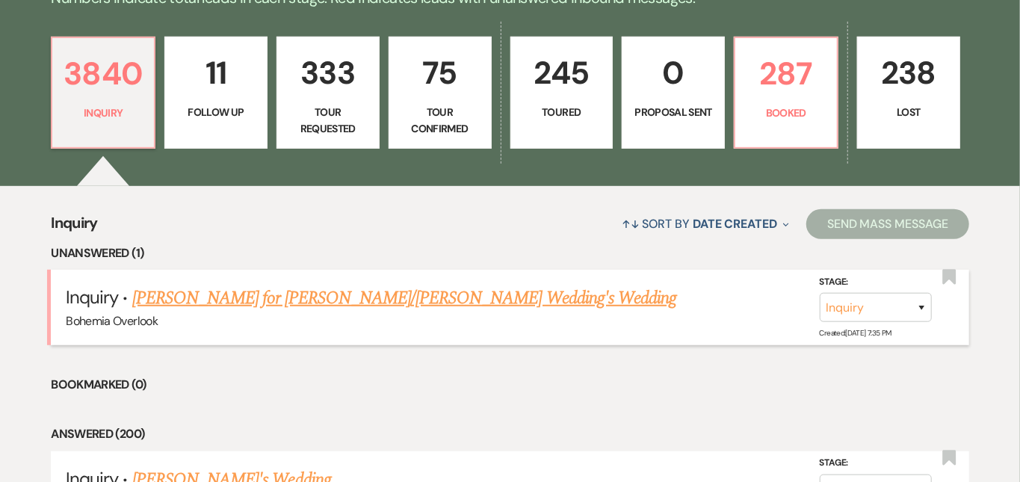
click at [294, 285] on link "[PERSON_NAME] for [PERSON_NAME]/[PERSON_NAME] Wedding's Wedding" at bounding box center [404, 298] width 545 height 27
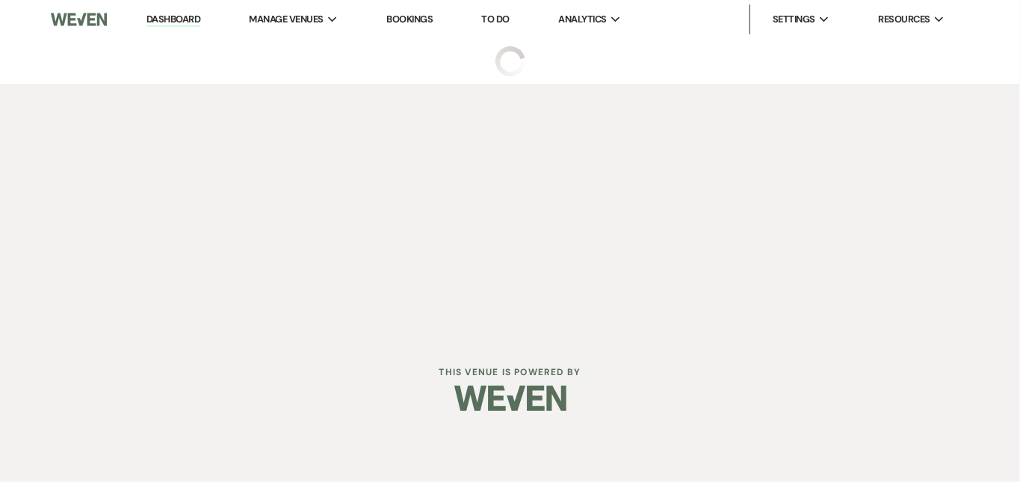
select select "5"
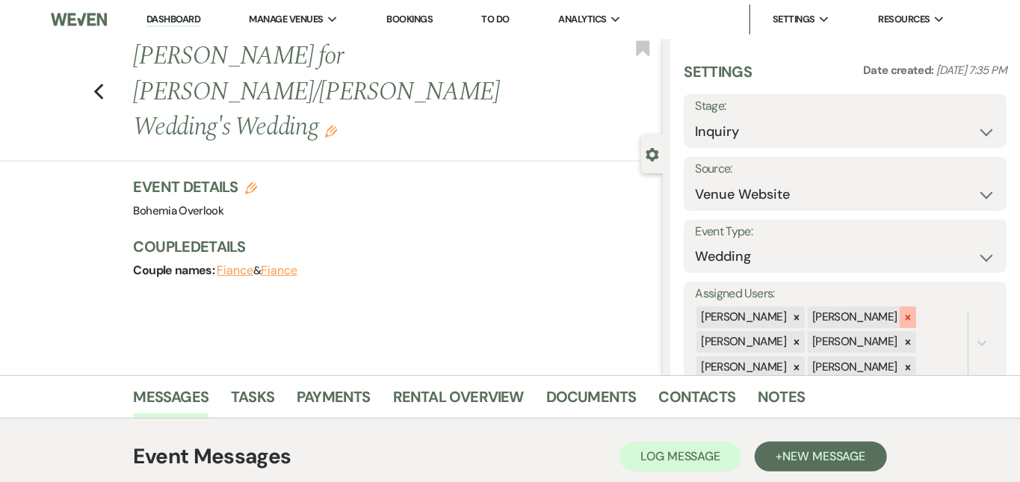
click at [913, 312] on icon at bounding box center [908, 317] width 10 height 10
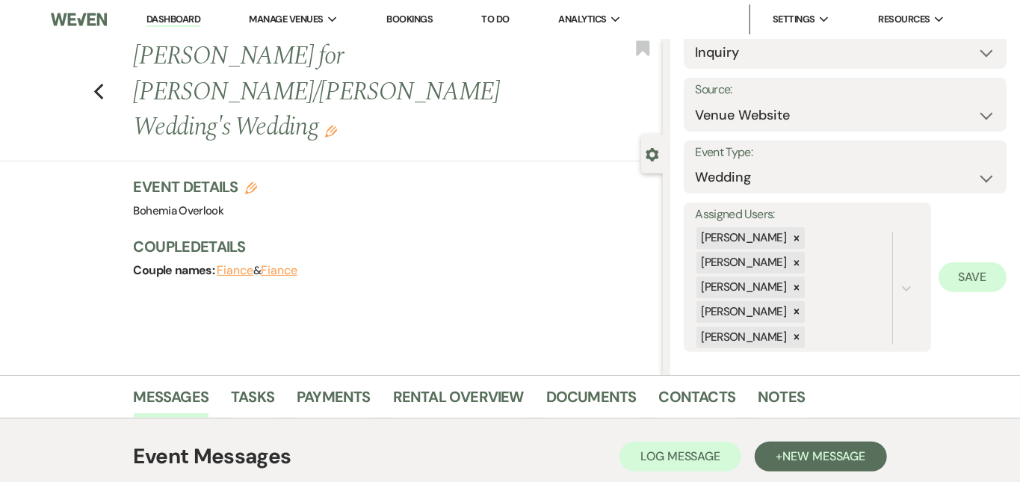
click at [992, 276] on button "Save" at bounding box center [972, 277] width 68 height 30
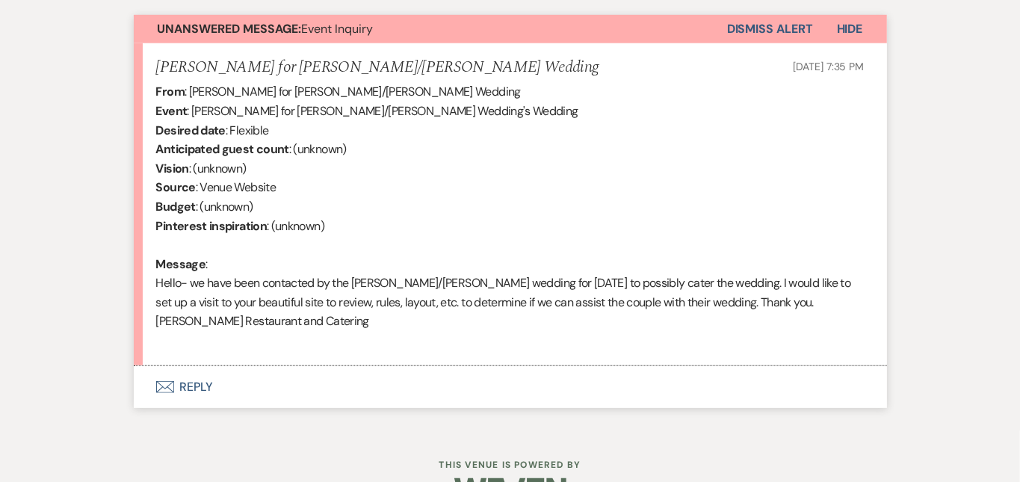
scroll to position [566, 0]
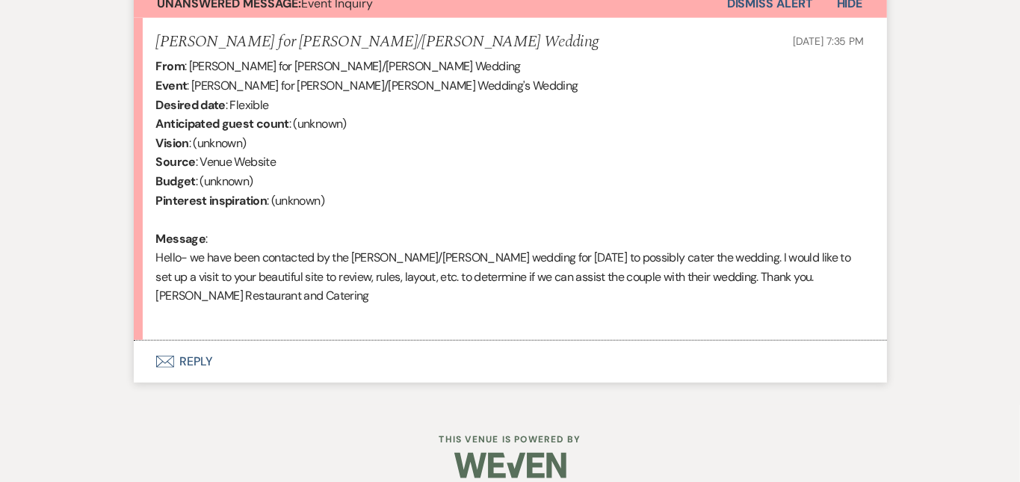
drag, startPoint x: 849, startPoint y: 273, endPoint x: 677, endPoint y: 273, distance: 171.8
click at [676, 273] on div "From : [PERSON_NAME] for [PERSON_NAME]/[PERSON_NAME] Wedding Event : [PERSON_NA…" at bounding box center [510, 190] width 708 height 267
copy div "[PERSON_NAME] Restaurant and Catering"
